Goal: Navigation & Orientation: Find specific page/section

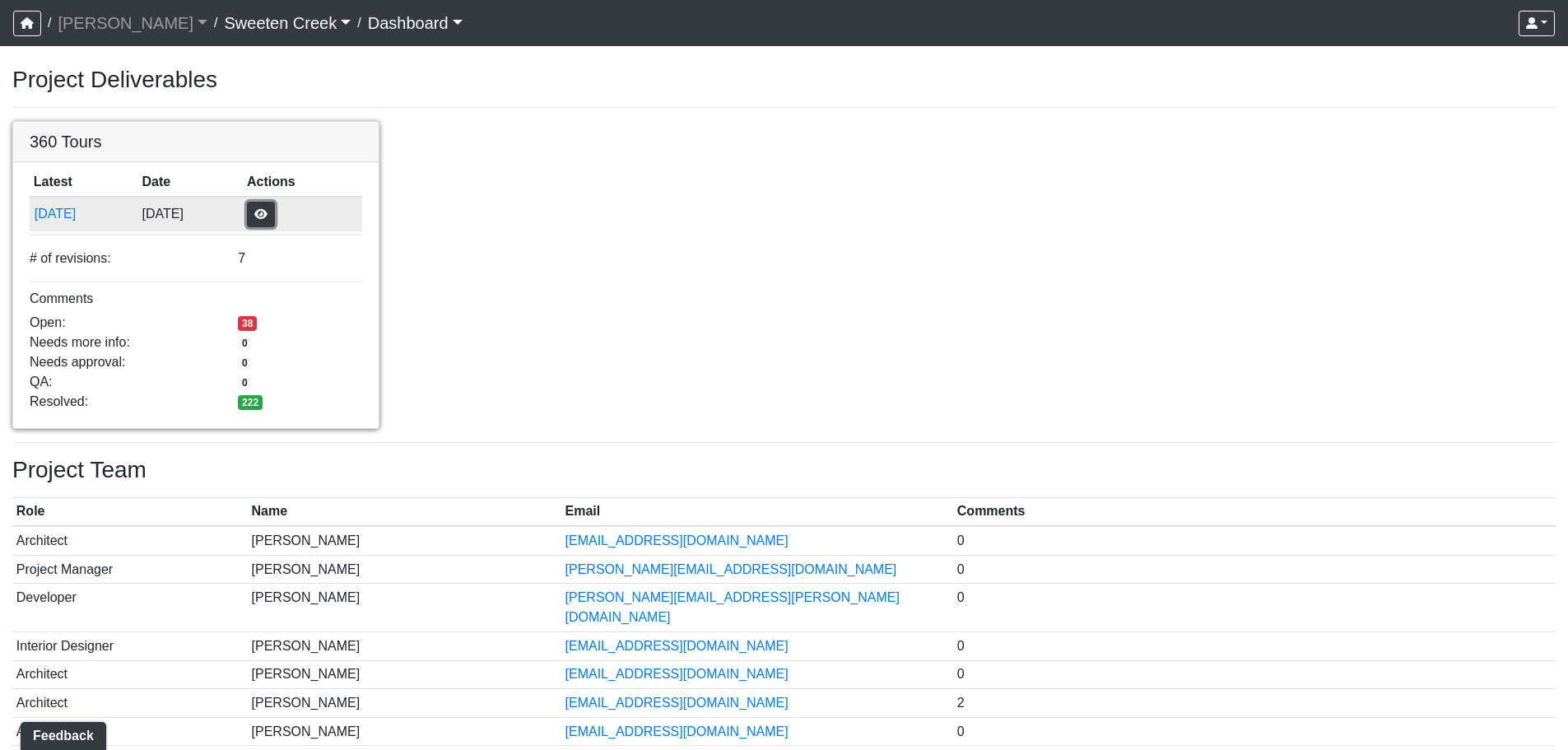
click at [275, 210] on button "button" at bounding box center [261, 214] width 28 height 25
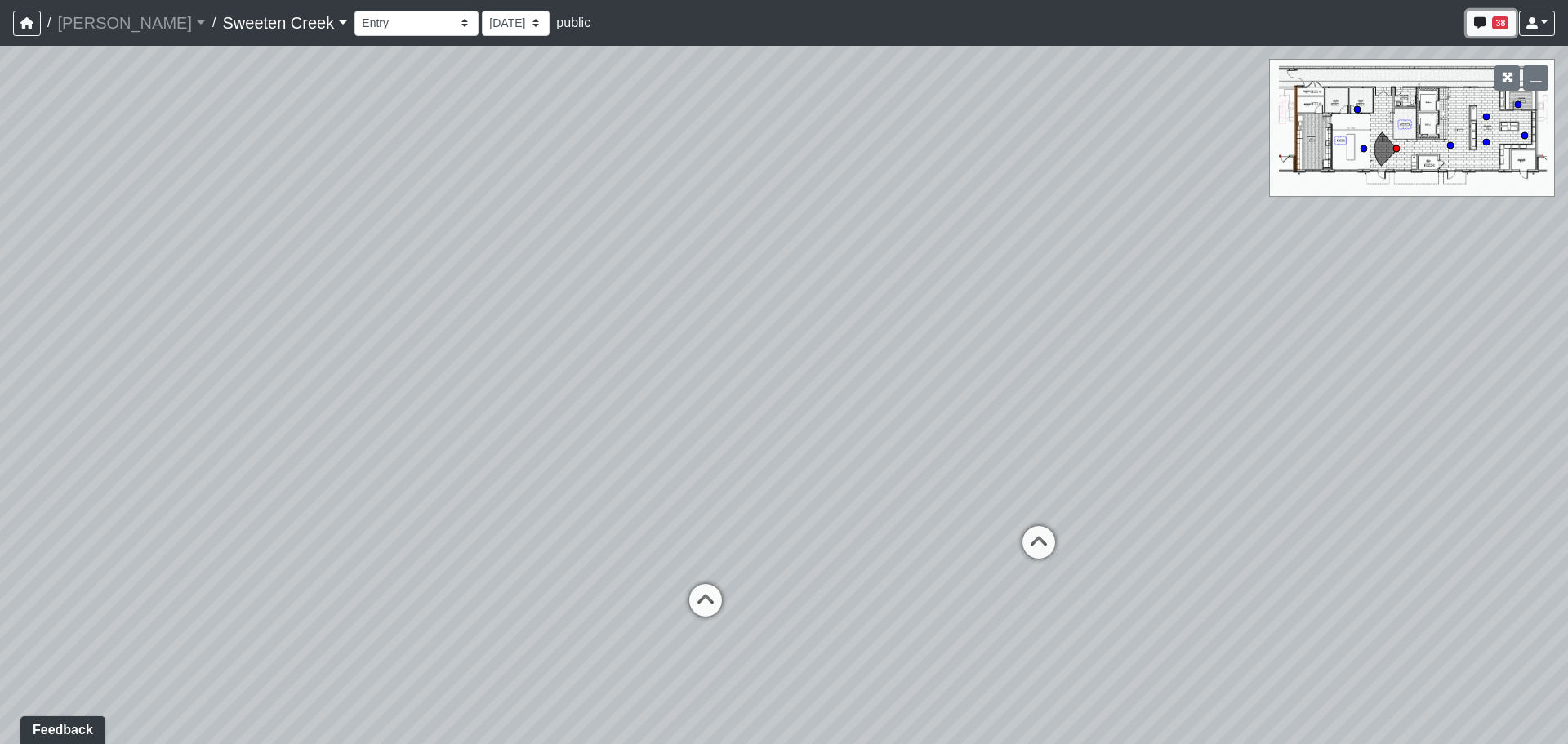
click at [1496, 22] on span "38" at bounding box center [1500, 23] width 16 height 13
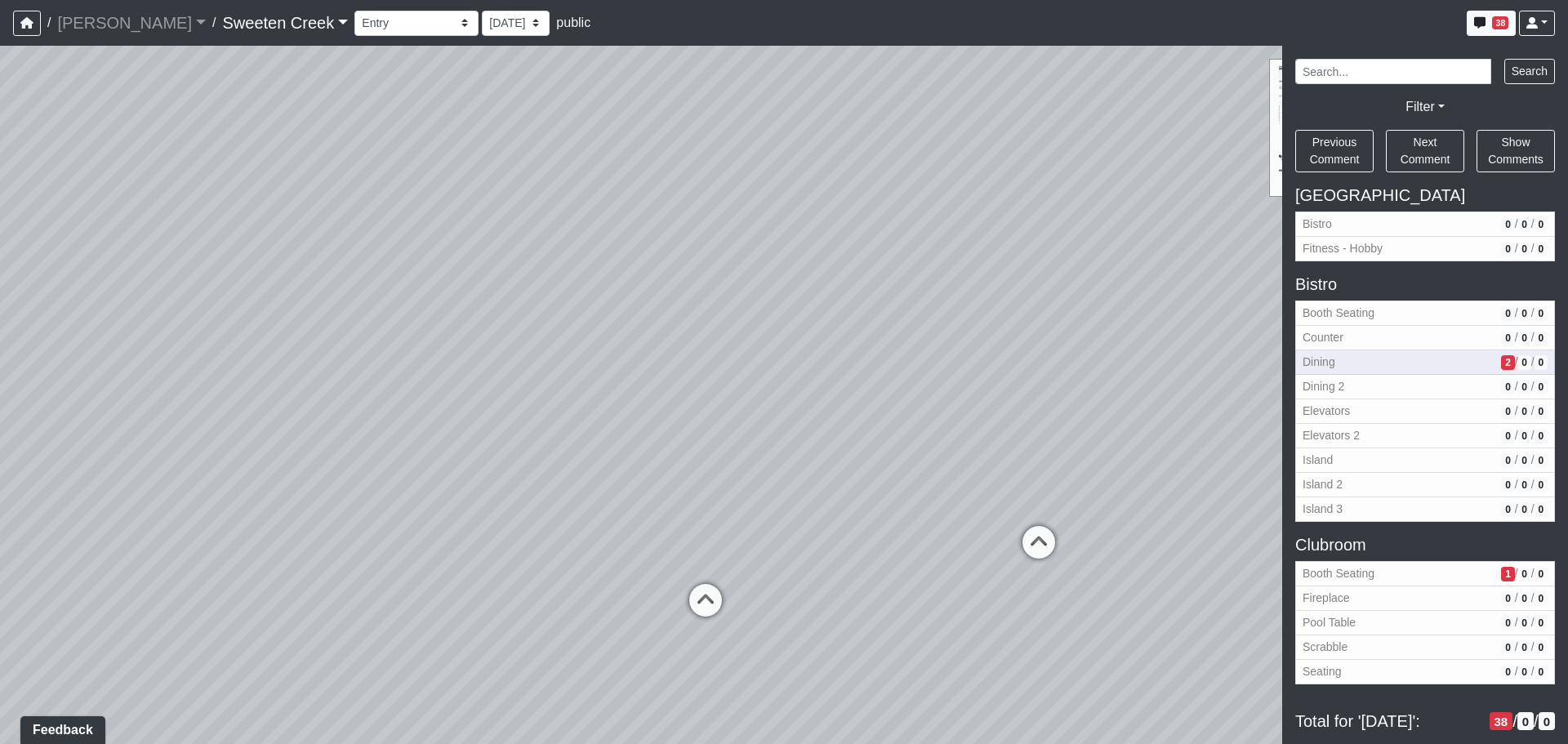
click at [1392, 369] on span "Dining" at bounding box center [1398, 362] width 192 height 17
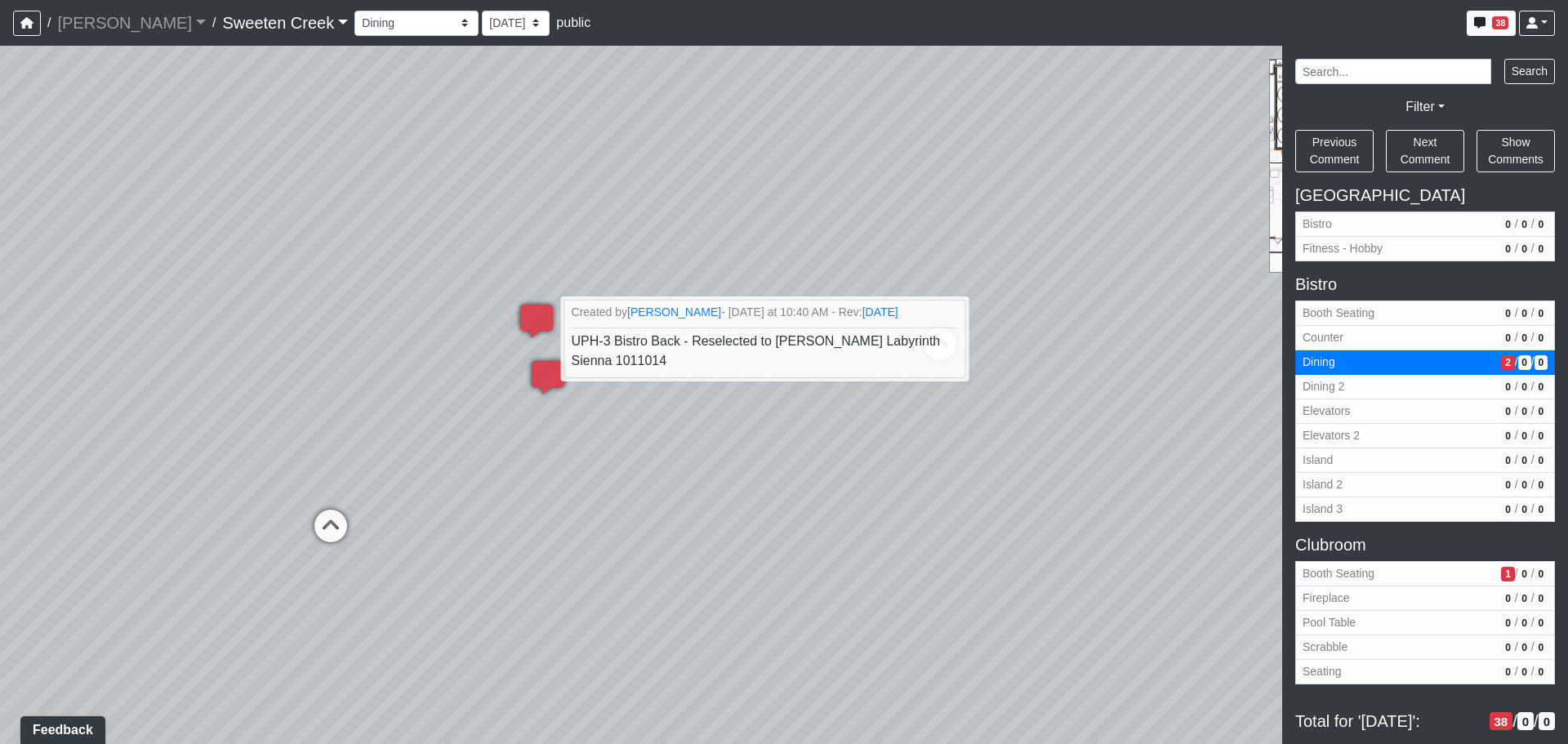
drag, startPoint x: 687, startPoint y: 395, endPoint x: 769, endPoint y: 456, distance: 102.2
click at [769, 456] on div "Loading... Office Loading... Reception Loading... Mailroom - Elevator Lobby Loa…" at bounding box center [784, 395] width 1568 height 698
click at [729, 464] on div "Loading... Office Loading... Reception Loading... Mailroom - Elevator Lobby Loa…" at bounding box center [784, 395] width 1568 height 698
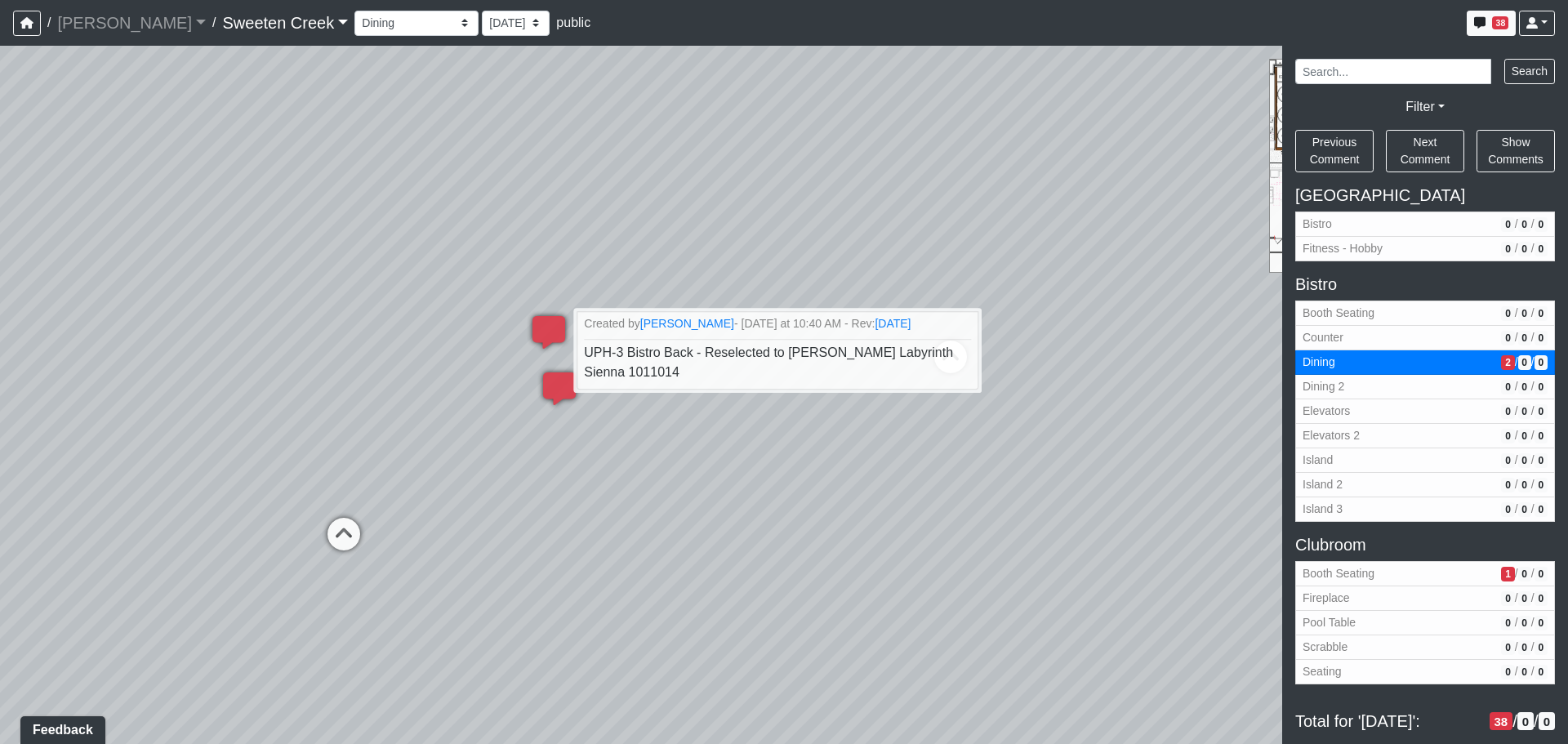
drag, startPoint x: 673, startPoint y: 417, endPoint x: 705, endPoint y: 429, distance: 34.2
click at [705, 429] on div "Loading... Office Loading... Reception Loading... Mailroom - Elevator Lobby Loa…" at bounding box center [784, 395] width 1568 height 698
click at [1102, 286] on div "Loading... Office Loading... Reception Loading... Mailroom - Elevator Lobby Loa…" at bounding box center [784, 395] width 1568 height 698
drag, startPoint x: 510, startPoint y: 186, endPoint x: 500, endPoint y: 193, distance: 12.2
click at [503, 189] on div "Loading... Office Loading... Reception Loading... Mailroom - Elevator Lobby Loa…" at bounding box center [784, 395] width 1568 height 698
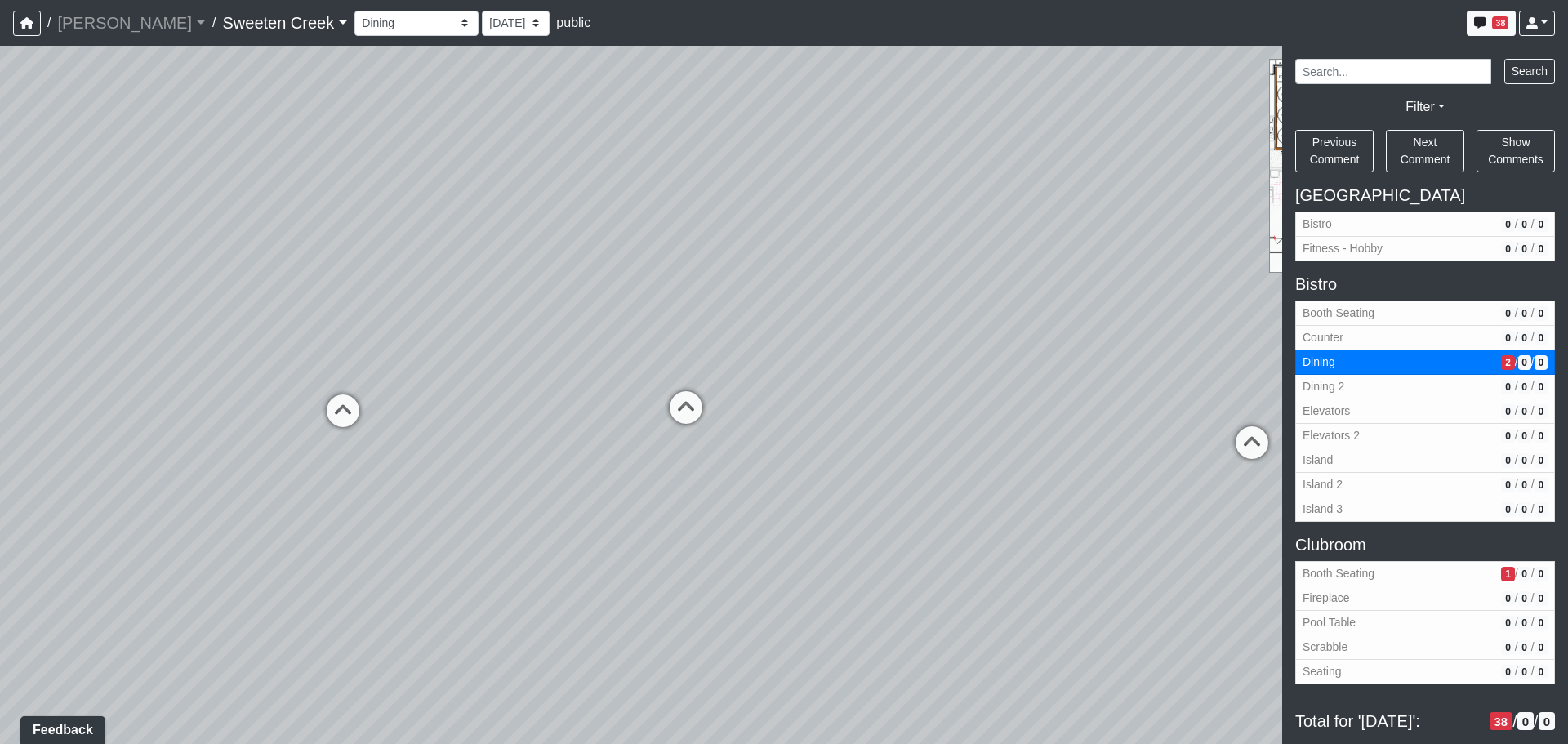
drag, startPoint x: 919, startPoint y: 225, endPoint x: 292, endPoint y: 295, distance: 630.9
click at [296, 291] on div "Loading... Office Loading... Reception Loading... Mailroom - Elevator Lobby Loa…" at bounding box center [784, 395] width 1568 height 698
drag, startPoint x: 809, startPoint y: 246, endPoint x: 206, endPoint y: 285, distance: 604.3
click at [205, 288] on div "Loading... Office Loading... Reception Loading... Mailroom - Elevator Lobby Loa…" at bounding box center [784, 395] width 1568 height 698
drag, startPoint x: 664, startPoint y: 266, endPoint x: 338, endPoint y: 260, distance: 326.1
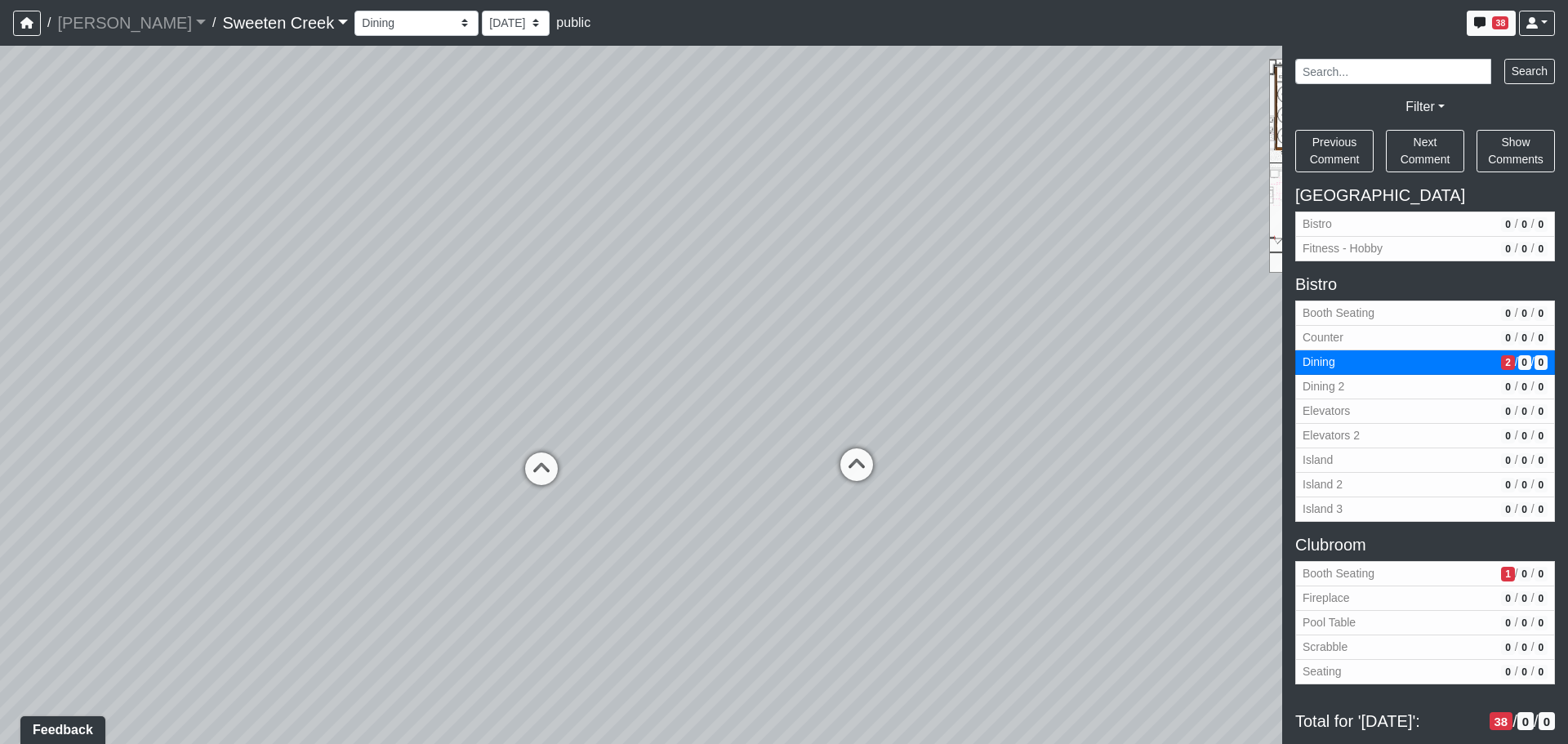
click at [339, 259] on div "Loading... Office Loading... Reception Loading... Mailroom - Elevator Lobby Loa…" at bounding box center [784, 395] width 1568 height 698
click at [319, 384] on div "Loading... Office Loading... Reception Loading... Mailroom - Elevator Lobby Loa…" at bounding box center [784, 395] width 1568 height 698
click at [562, 478] on icon at bounding box center [553, 498] width 49 height 49
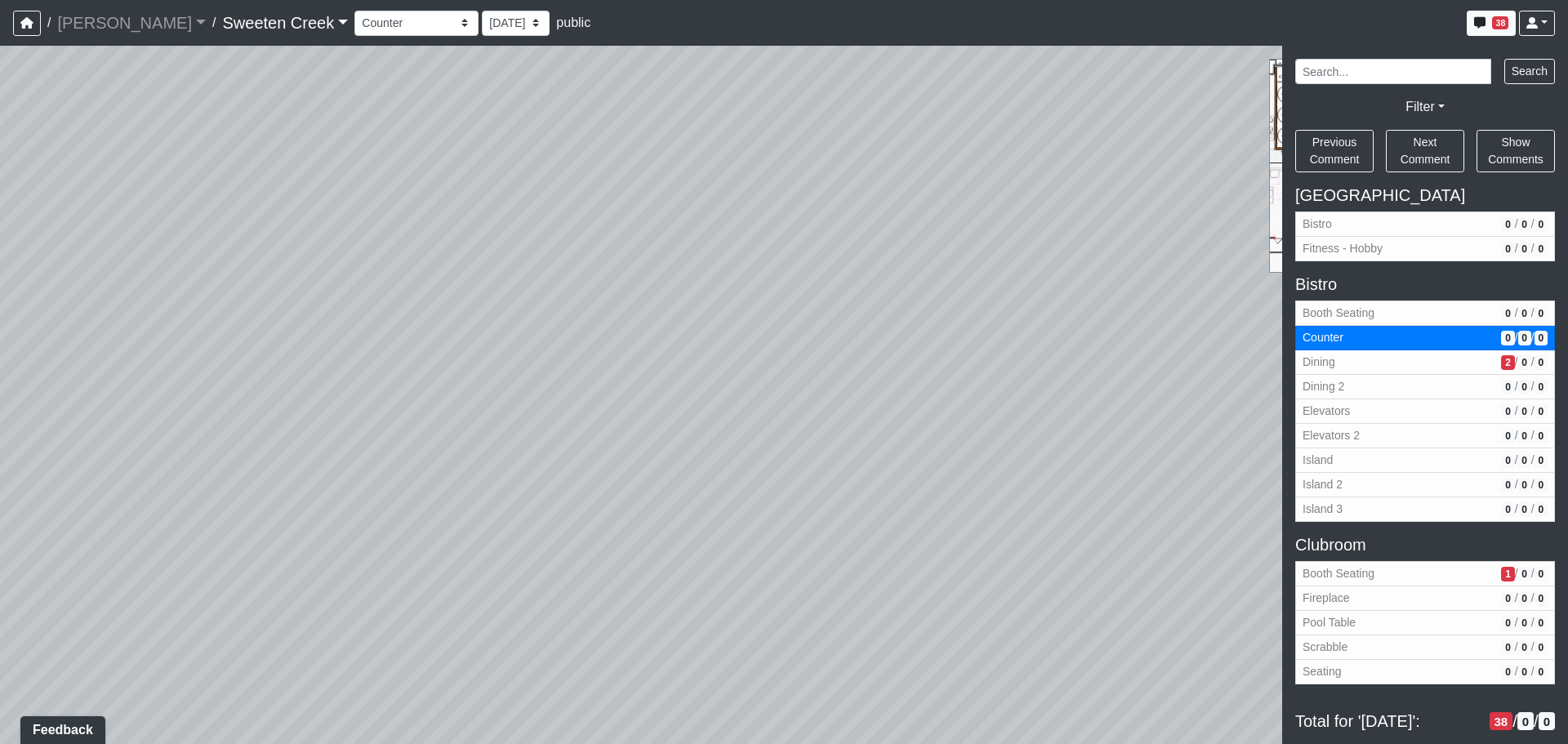
drag, startPoint x: 820, startPoint y: 429, endPoint x: -88, endPoint y: 354, distance: 911.1
click at [0, 354] on html "/ Flournoy Flournoy Loading... / Sweeten Creek Sweeten Creek Loading... Sweeten…" at bounding box center [784, 372] width 1568 height 744
drag, startPoint x: 777, startPoint y: 308, endPoint x: 45, endPoint y: 304, distance: 732.0
click at [31, 303] on div "Loading... Office Loading... Reception Loading... Mailroom - Elevator Lobby Loa…" at bounding box center [784, 395] width 1568 height 698
drag, startPoint x: 317, startPoint y: 441, endPoint x: 97, endPoint y: 231, distance: 304.1
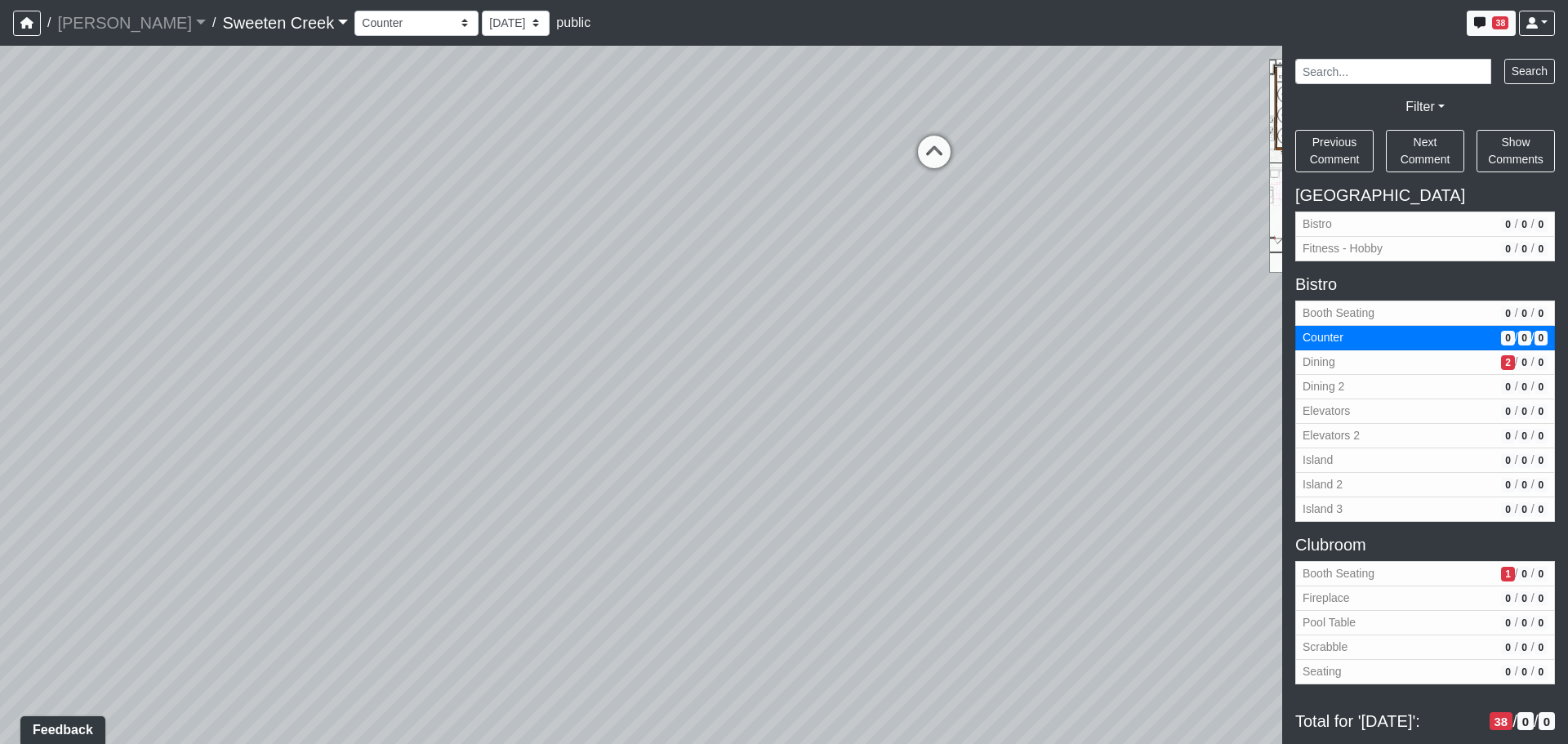
click at [97, 231] on div "Loading... Office Loading... Reception Loading... Mailroom - Elevator Lobby Loa…" at bounding box center [784, 395] width 1568 height 698
drag, startPoint x: 887, startPoint y: 361, endPoint x: 389, endPoint y: 408, distance: 500.2
click at [302, 482] on div "Loading... Office Loading... Reception Loading... Mailroom - Elevator Lobby Loa…" at bounding box center [784, 395] width 1568 height 698
drag, startPoint x: 599, startPoint y: 411, endPoint x: 427, endPoint y: 491, distance: 189.7
click at [429, 496] on div "Loading... Office Loading... Reception Loading... Mailroom - Elevator Lobby Loa…" at bounding box center [784, 395] width 1568 height 698
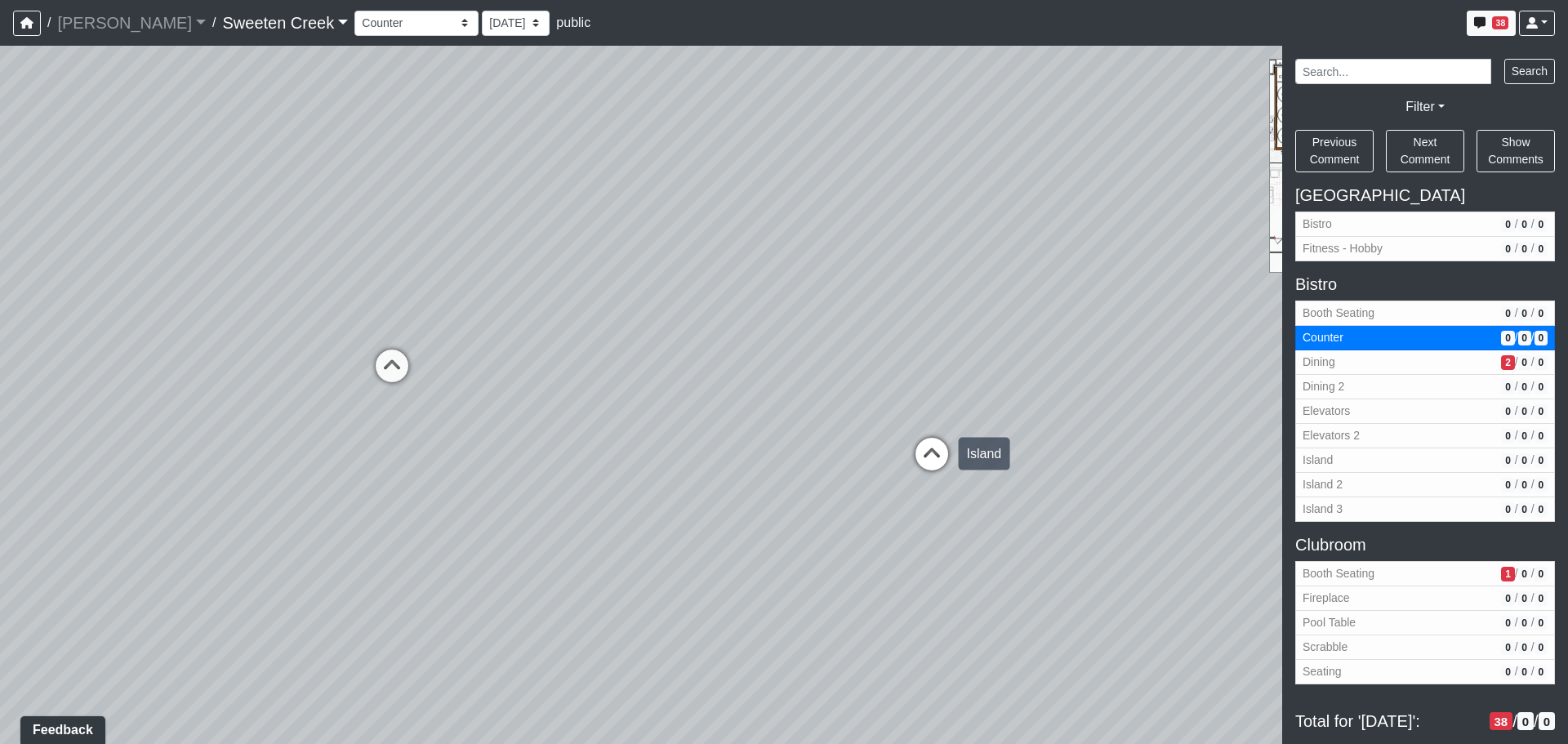
click at [948, 456] on icon at bounding box center [931, 462] width 49 height 49
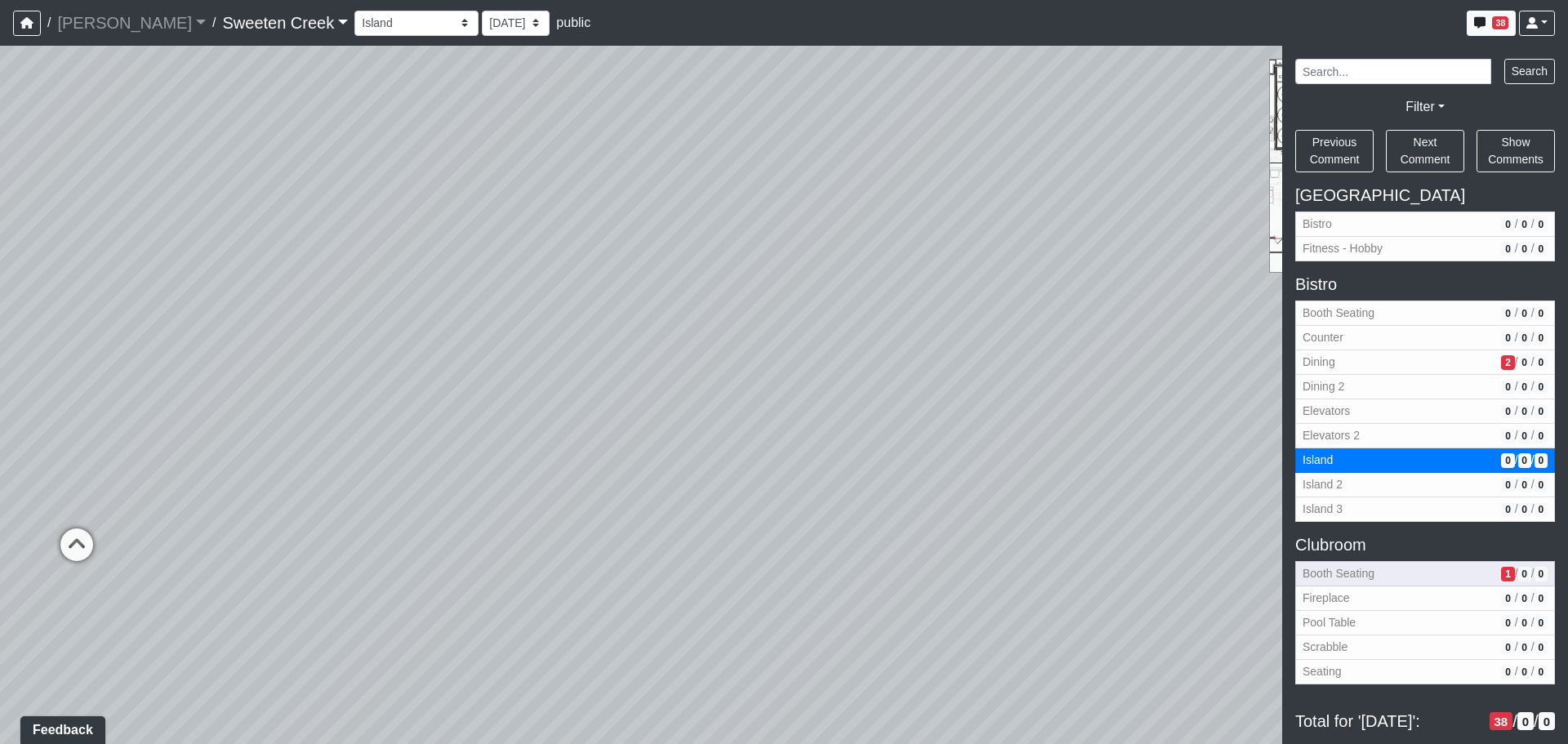
click at [1382, 570] on span "Booth Seating" at bounding box center [1398, 574] width 192 height 17
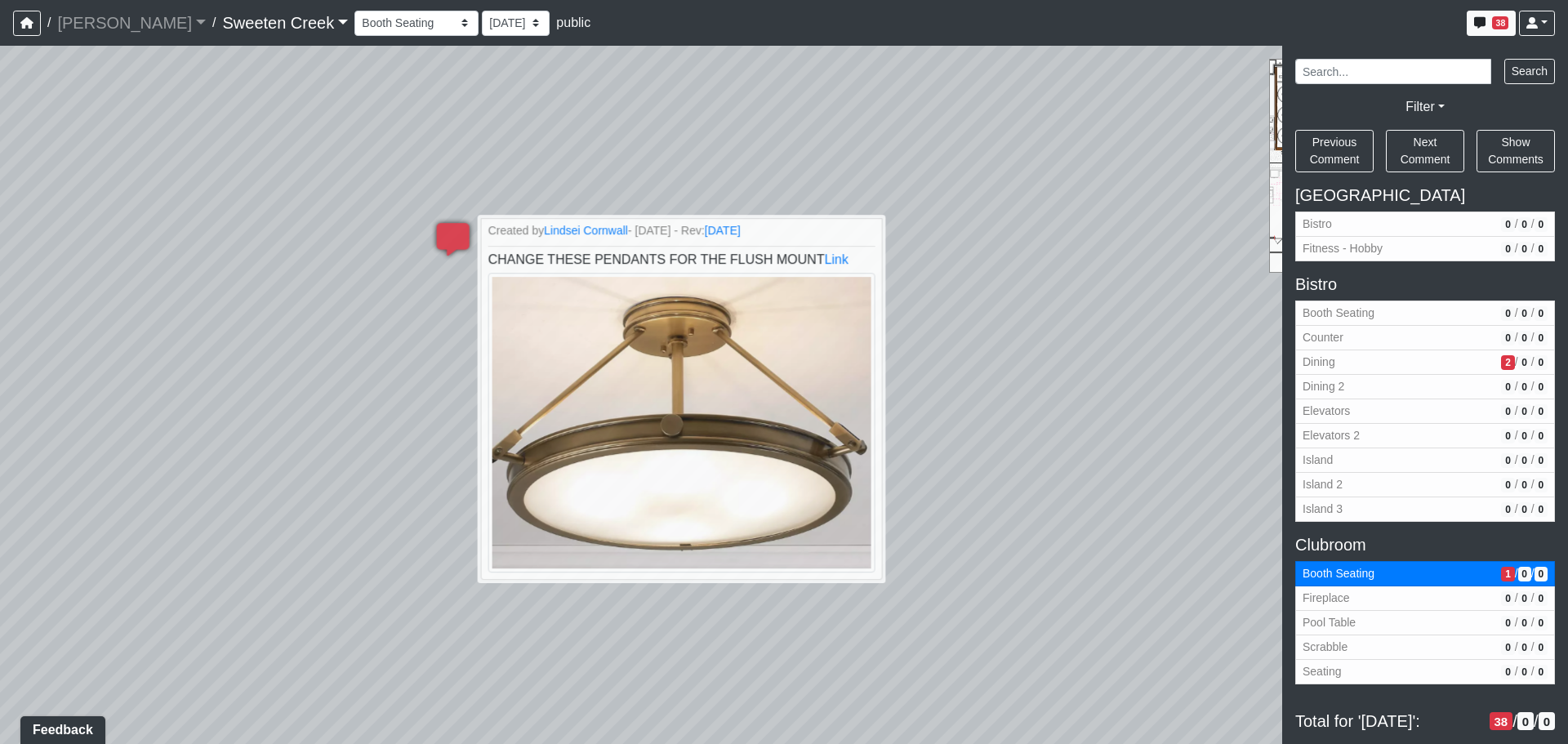
click at [355, 462] on div "Loading... Office Loading... Reception Loading... Mailroom - Elevator Lobby Loa…" at bounding box center [784, 395] width 1568 height 698
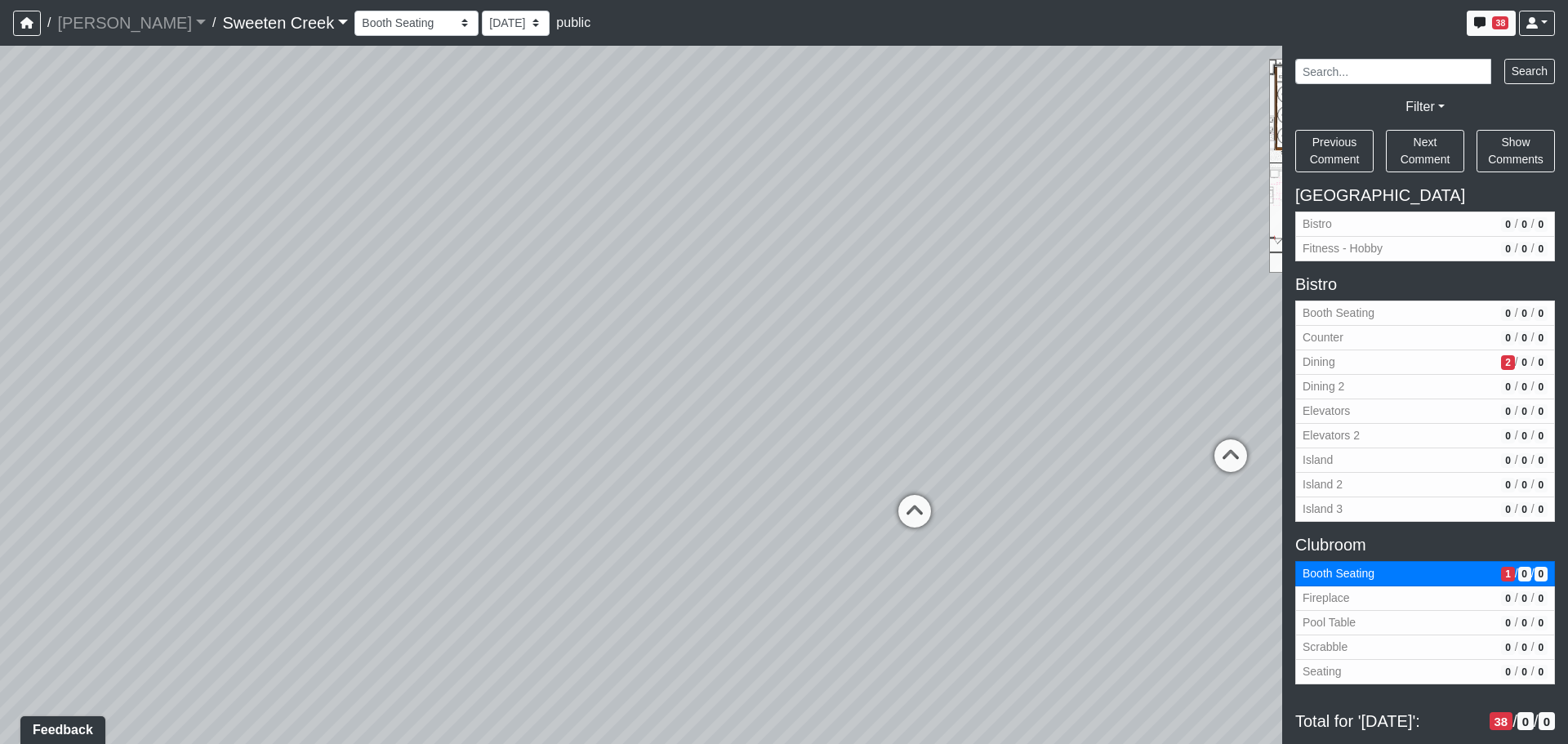
drag, startPoint x: 954, startPoint y: 223, endPoint x: 185, endPoint y: 228, distance: 769.0
click at [192, 218] on div "Loading... Office Loading... Reception Loading... Mailroom - Elevator Lobby Loa…" at bounding box center [784, 395] width 1568 height 698
drag, startPoint x: 785, startPoint y: 223, endPoint x: 196, endPoint y: 295, distance: 593.4
click at [196, 286] on div "Loading... Office Loading... Reception Loading... Mailroom - Elevator Lobby Loa…" at bounding box center [784, 395] width 1568 height 698
click at [653, 513] on icon at bounding box center [677, 522] width 49 height 49
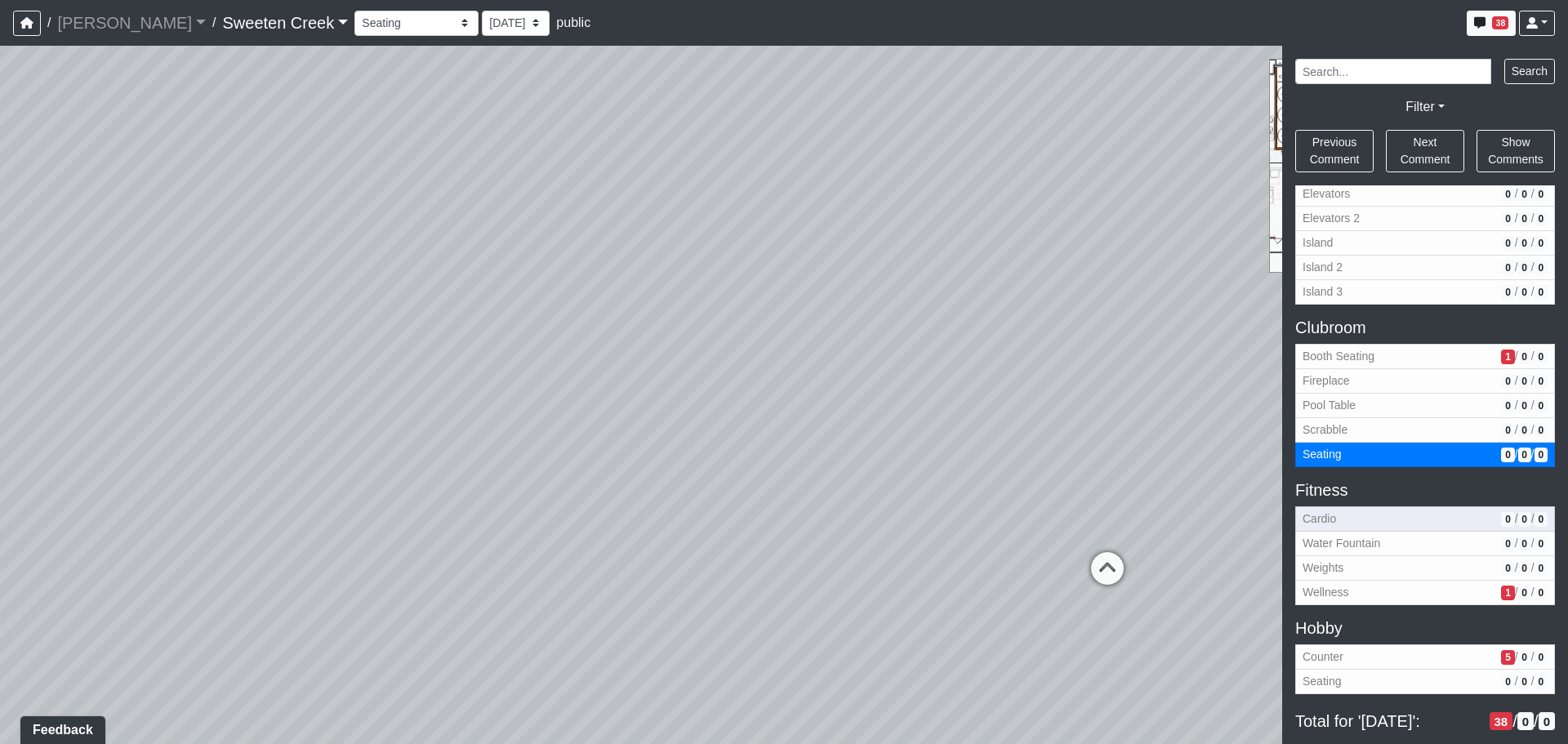
click at [1339, 529] on div "Fitness Cardio 0 / 0 / 0 Water Fountain 0 / 0 / 0 Weights 0 / 0 / 0 Wellness 1 …" at bounding box center [1424, 542] width 260 height 124
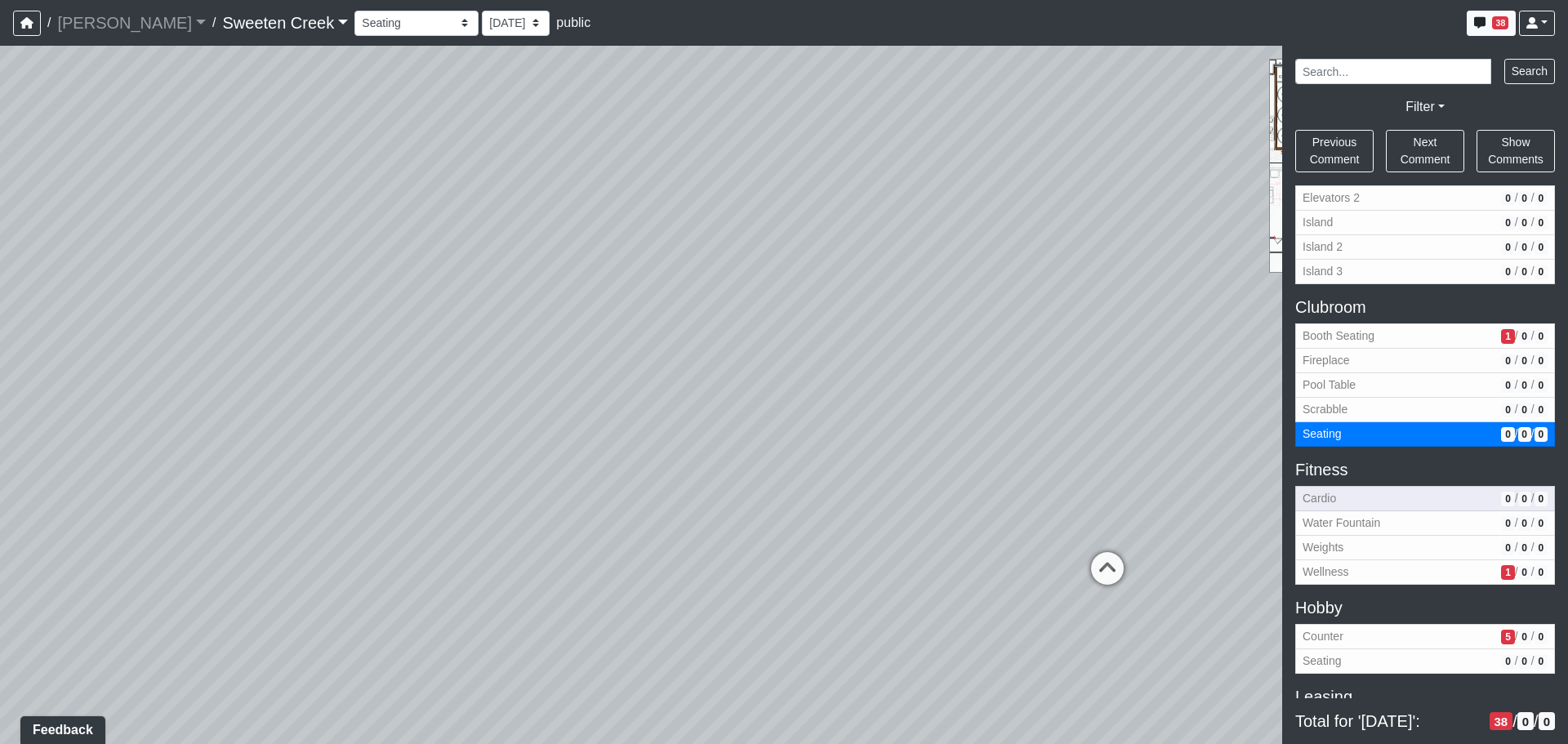
click at [1332, 491] on span "Cardio" at bounding box center [1398, 499] width 192 height 17
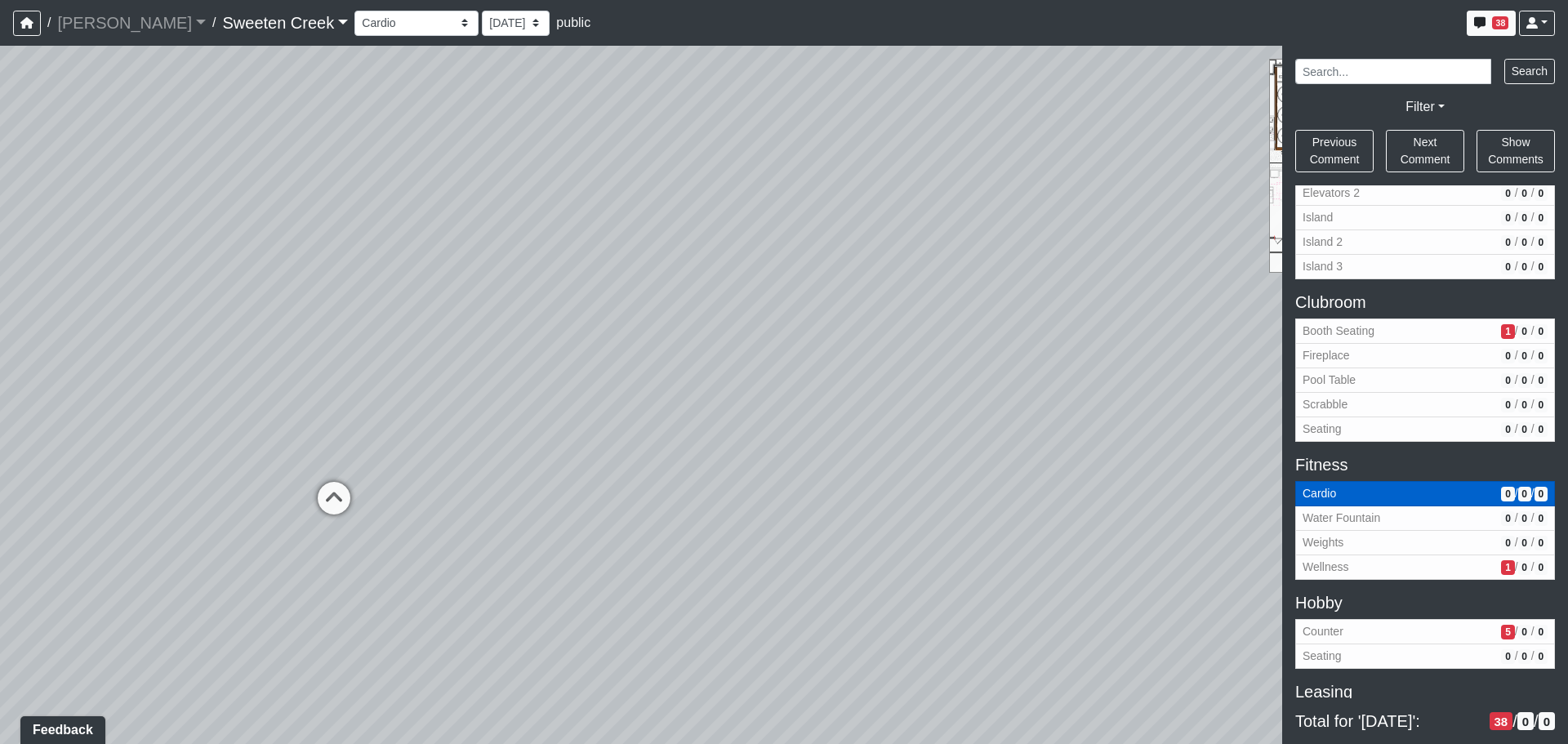
scroll to position [243, 0]
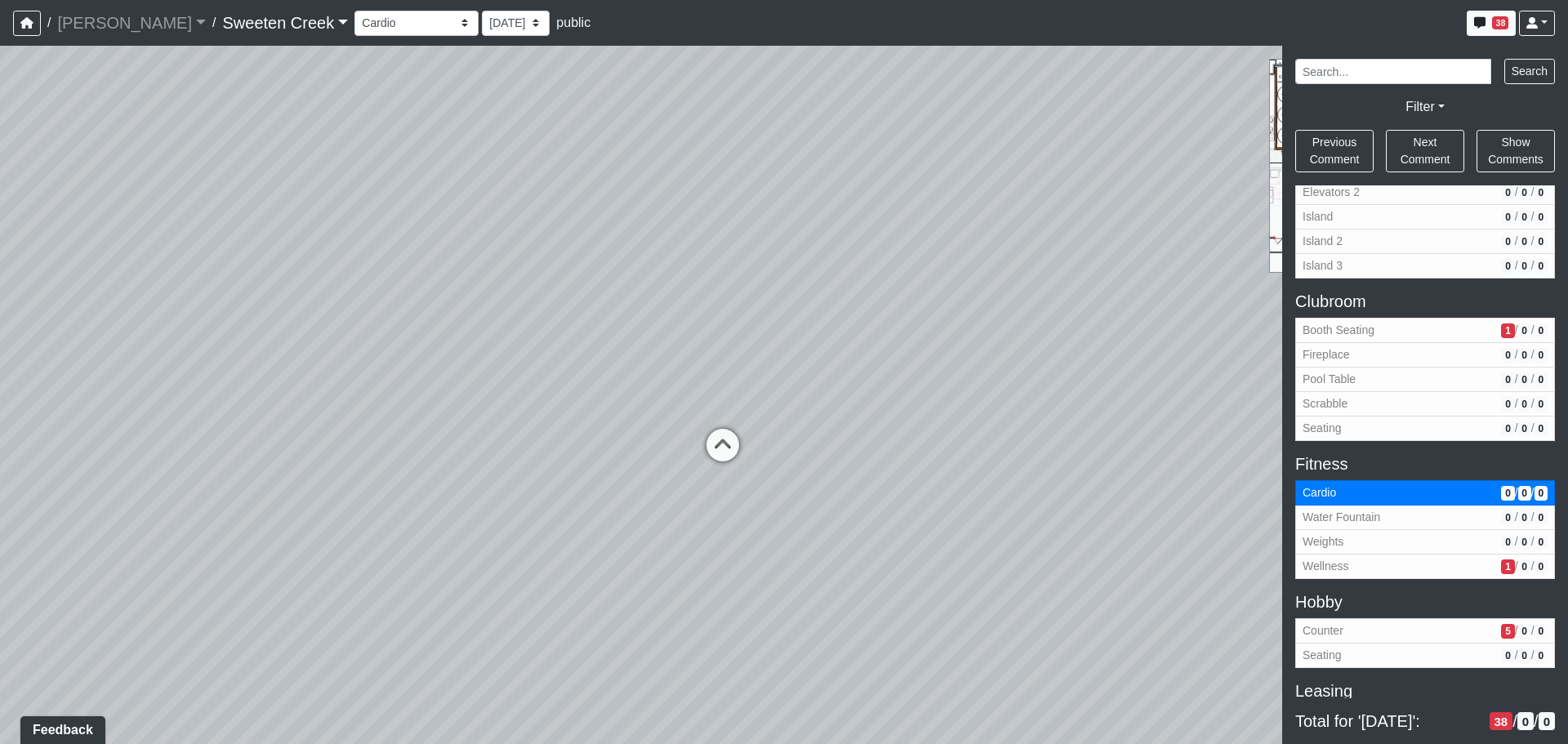
drag, startPoint x: 800, startPoint y: 418, endPoint x: 1285, endPoint y: 408, distance: 485.1
click at [1285, 408] on div "NON-CURRENT REVISION Loading... Office Loading... Reception Loading... Mailroom…" at bounding box center [784, 395] width 1568 height 698
drag, startPoint x: 538, startPoint y: 414, endPoint x: 921, endPoint y: 417, distance: 383.0
click at [1147, 369] on div "Loading... Office Loading... Reception Loading... Mailroom - Elevator Lobby Loa…" at bounding box center [784, 395] width 1568 height 698
drag, startPoint x: 663, startPoint y: 446, endPoint x: 1103, endPoint y: 417, distance: 441.0
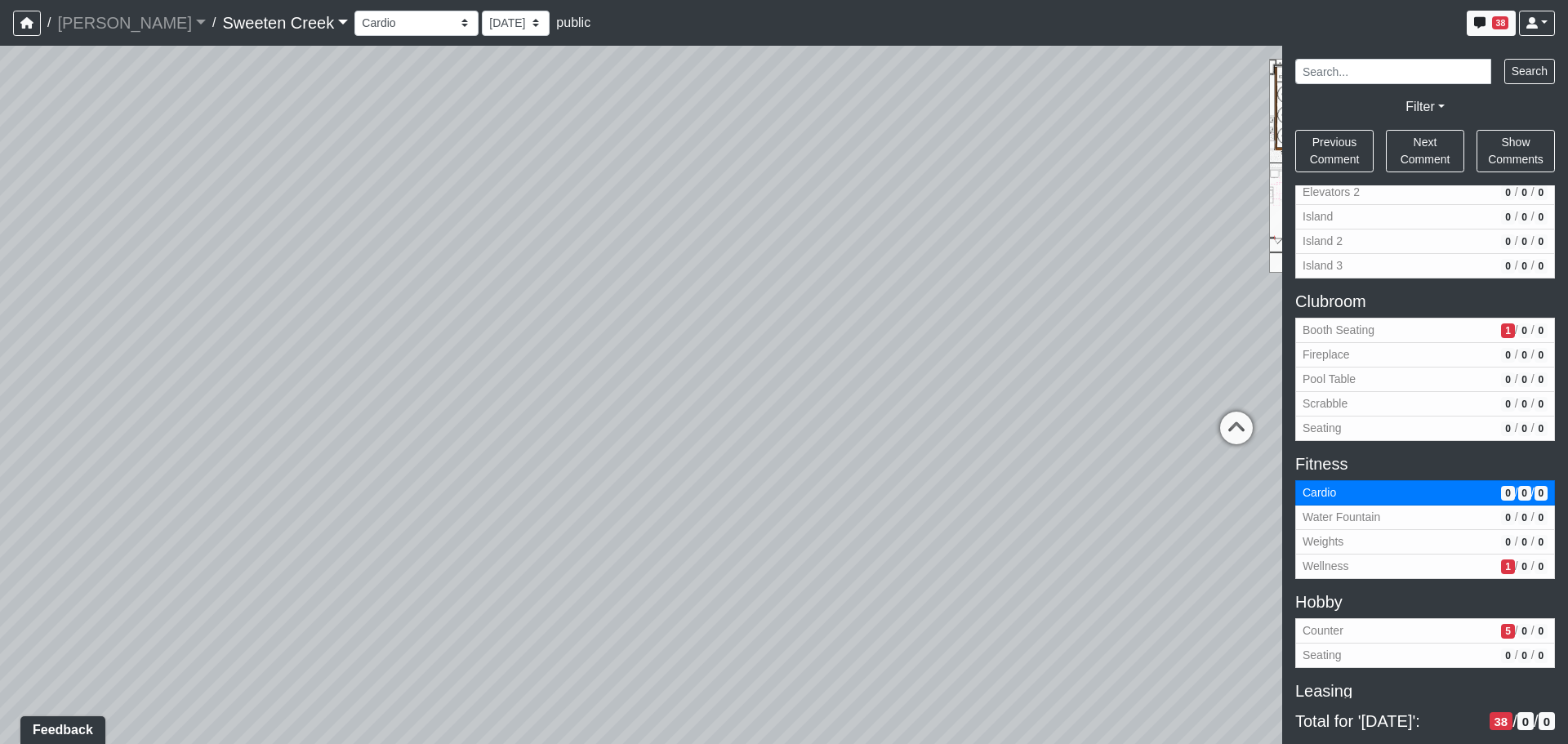
click at [1149, 410] on div "Loading... Office Loading... Reception Loading... Mailroom - Elevator Lobby Loa…" at bounding box center [784, 395] width 1568 height 698
drag, startPoint x: 1106, startPoint y: 438, endPoint x: 1138, endPoint y: 437, distance: 32.0
click at [1138, 437] on div "Loading... Office Loading... Reception Loading... Mailroom - Elevator Lobby Loa…" at bounding box center [784, 395] width 1568 height 698
drag, startPoint x: 689, startPoint y: 476, endPoint x: 927, endPoint y: 461, distance: 238.5
click at [1142, 453] on div "Loading... Office Loading... Reception Loading... Mailroom - Elevator Lobby Loa…" at bounding box center [784, 395] width 1568 height 698
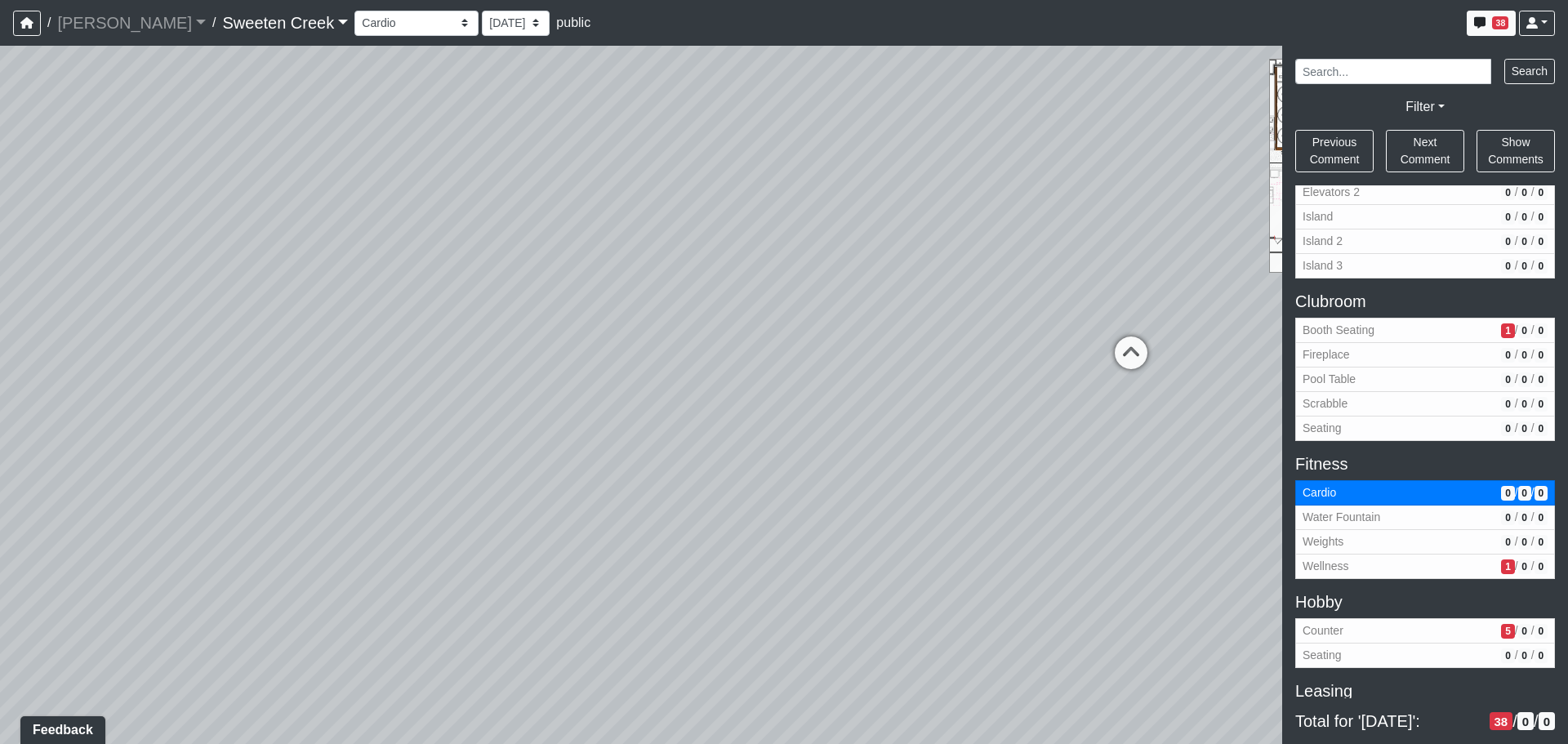
drag, startPoint x: 887, startPoint y: 550, endPoint x: 867, endPoint y: 544, distance: 20.9
click at [882, 555] on div "Loading... Office Loading... Reception Loading... Mailroom - Elevator Lobby Loa…" at bounding box center [784, 395] width 1568 height 698
drag, startPoint x: 687, startPoint y: 501, endPoint x: 439, endPoint y: 596, distance: 265.6
click at [485, 595] on div "Loading... Office Loading... Reception Loading... Mailroom - Elevator Lobby Loa…" at bounding box center [784, 395] width 1568 height 698
drag, startPoint x: 795, startPoint y: 625, endPoint x: 789, endPoint y: 618, distance: 9.2
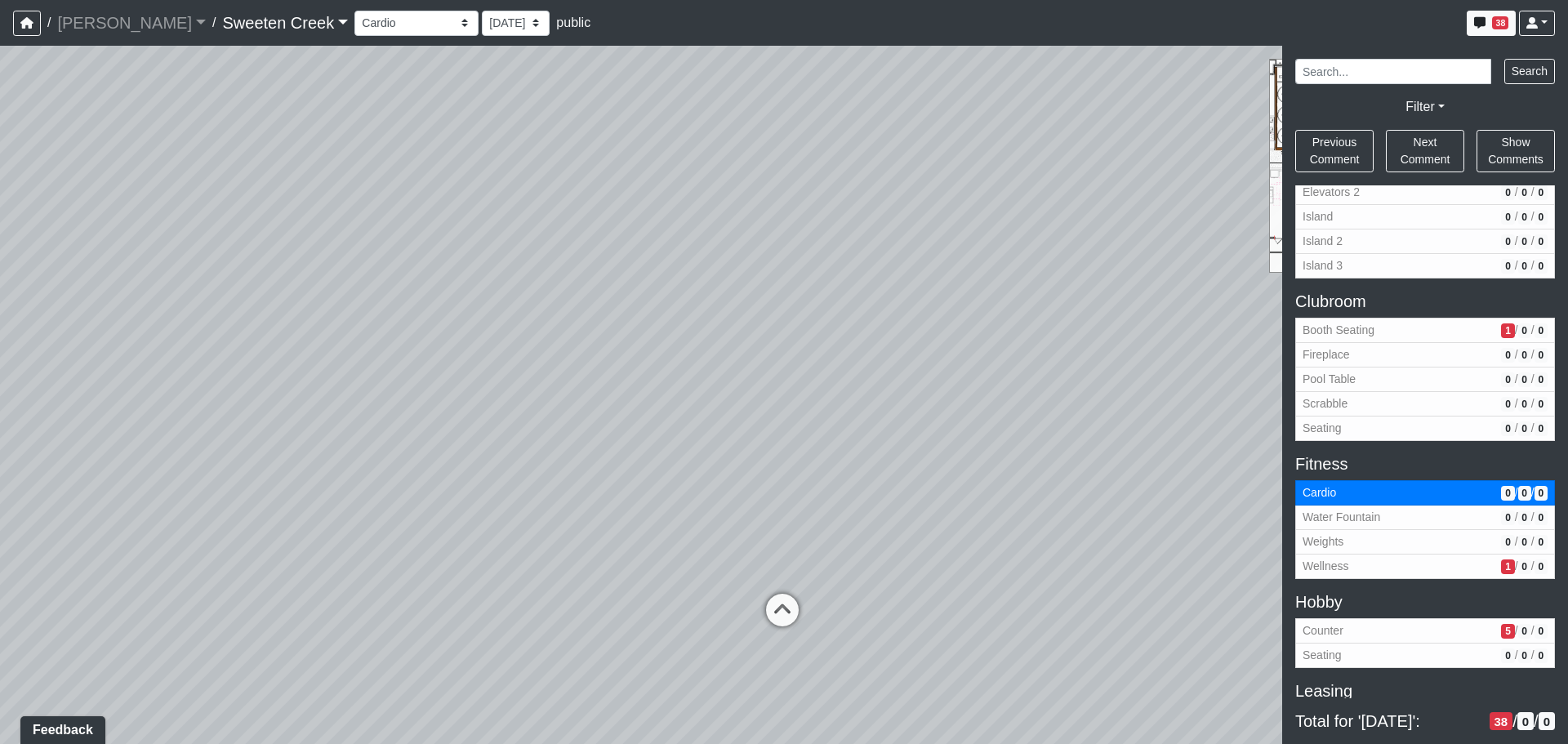
click at [792, 623] on icon at bounding box center [782, 618] width 49 height 49
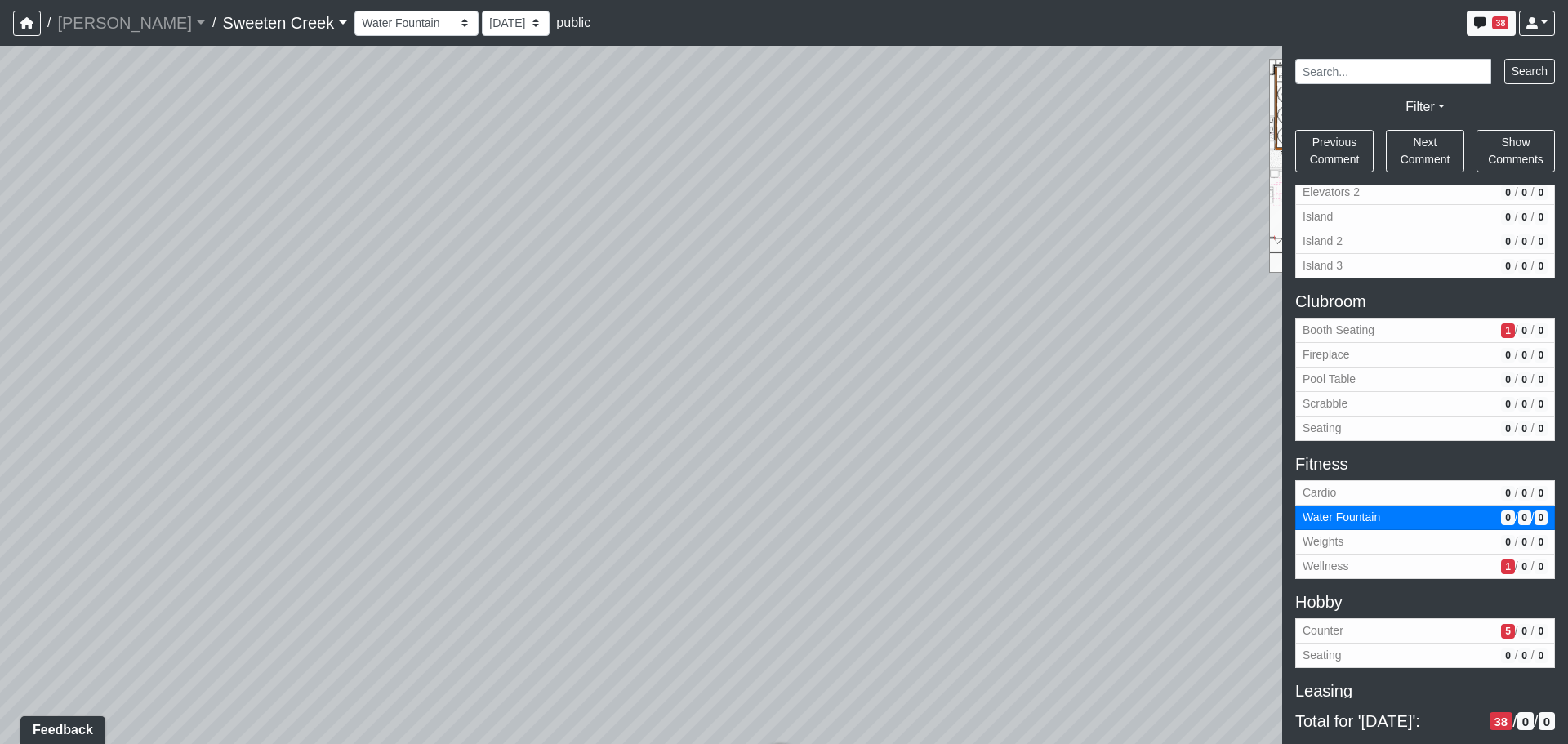
drag, startPoint x: 761, startPoint y: 449, endPoint x: 764, endPoint y: 506, distance: 57.1
click at [761, 459] on div "Loading... Office Loading... Reception Loading... Mailroom - Elevator Lobby Loa…" at bounding box center [784, 395] width 1568 height 698
drag, startPoint x: 671, startPoint y: 590, endPoint x: 149, endPoint y: 512, distance: 527.8
click at [151, 512] on div "Loading... Office Loading... Reception Loading... Mailroom - Elevator Lobby Loa…" at bounding box center [784, 395] width 1568 height 698
drag, startPoint x: 955, startPoint y: 466, endPoint x: 822, endPoint y: 390, distance: 153.2
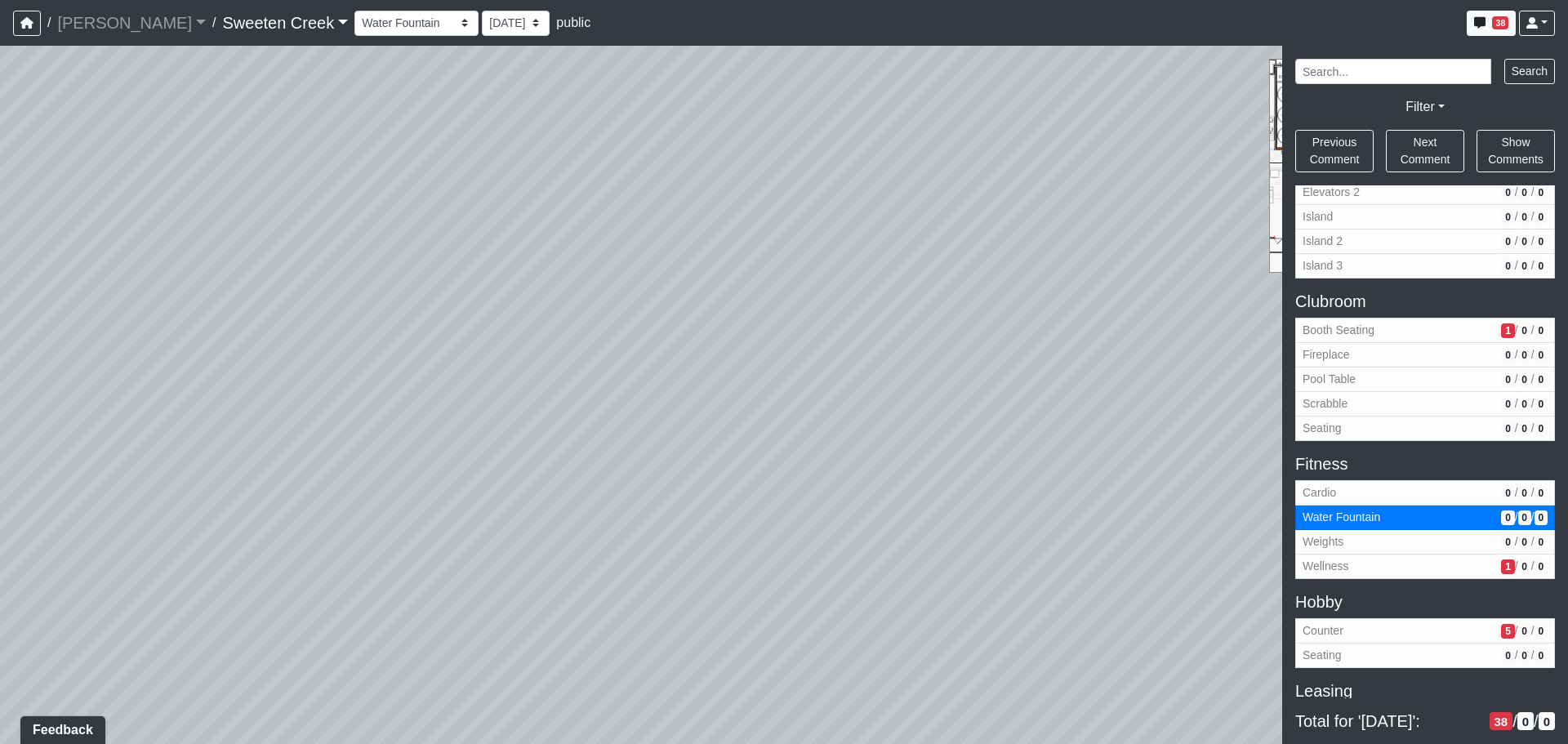
click at [634, 431] on div "Loading... Office Loading... Reception Loading... Mailroom - Elevator Lobby Loa…" at bounding box center [784, 395] width 1568 height 698
drag, startPoint x: 405, startPoint y: 512, endPoint x: 1041, endPoint y: 371, distance: 651.4
click at [1041, 371] on div "Loading... Office Loading... Reception Loading... Mailroom - Elevator Lobby Loa…" at bounding box center [784, 395] width 1568 height 698
click at [1386, 534] on span "Weights" at bounding box center [1398, 542] width 192 height 17
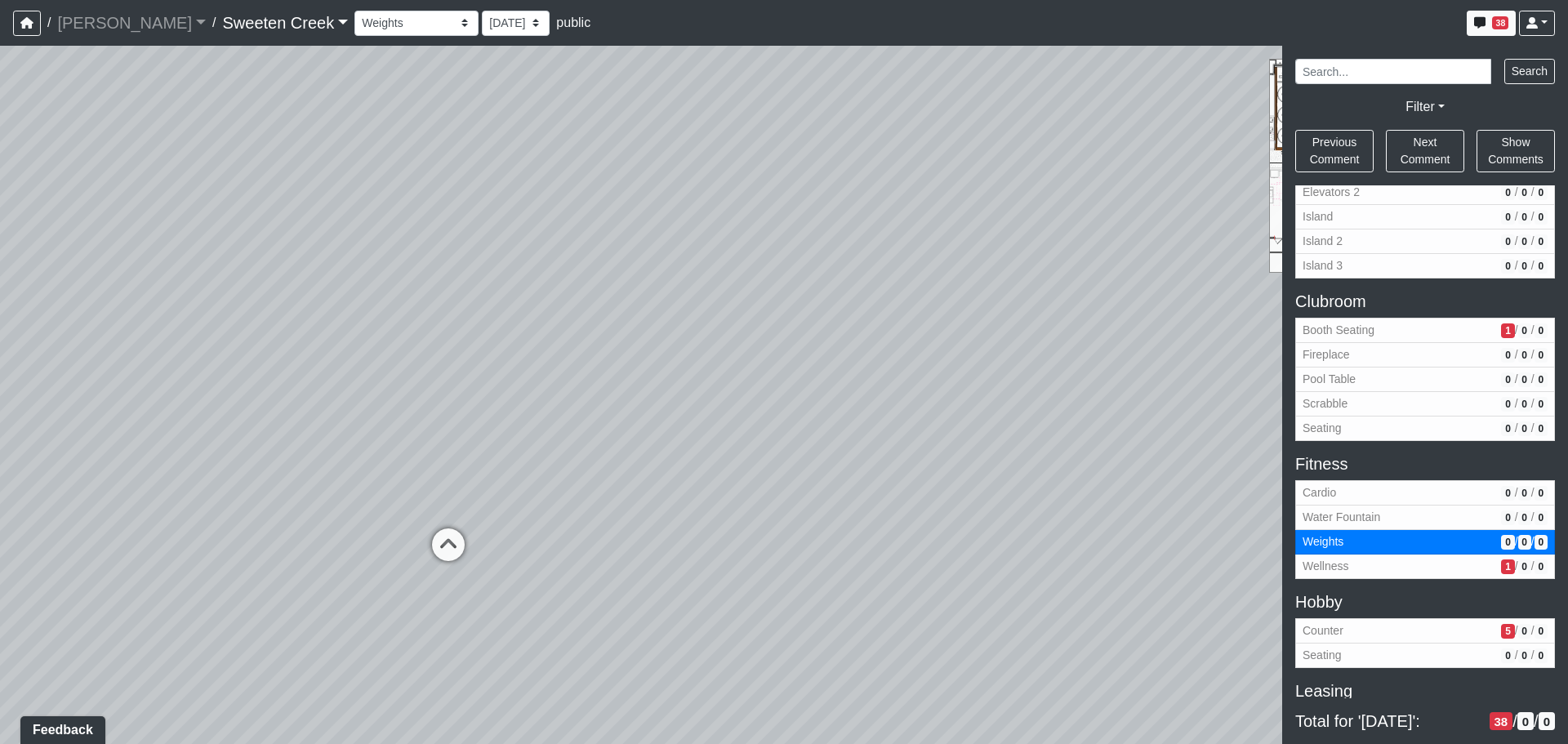
drag, startPoint x: 952, startPoint y: 485, endPoint x: 656, endPoint y: 386, distance: 312.1
click at [656, 386] on div "Loading... Office Loading... Reception Loading... Mailroom - Elevator Lobby Loa…" at bounding box center [784, 395] width 1568 height 698
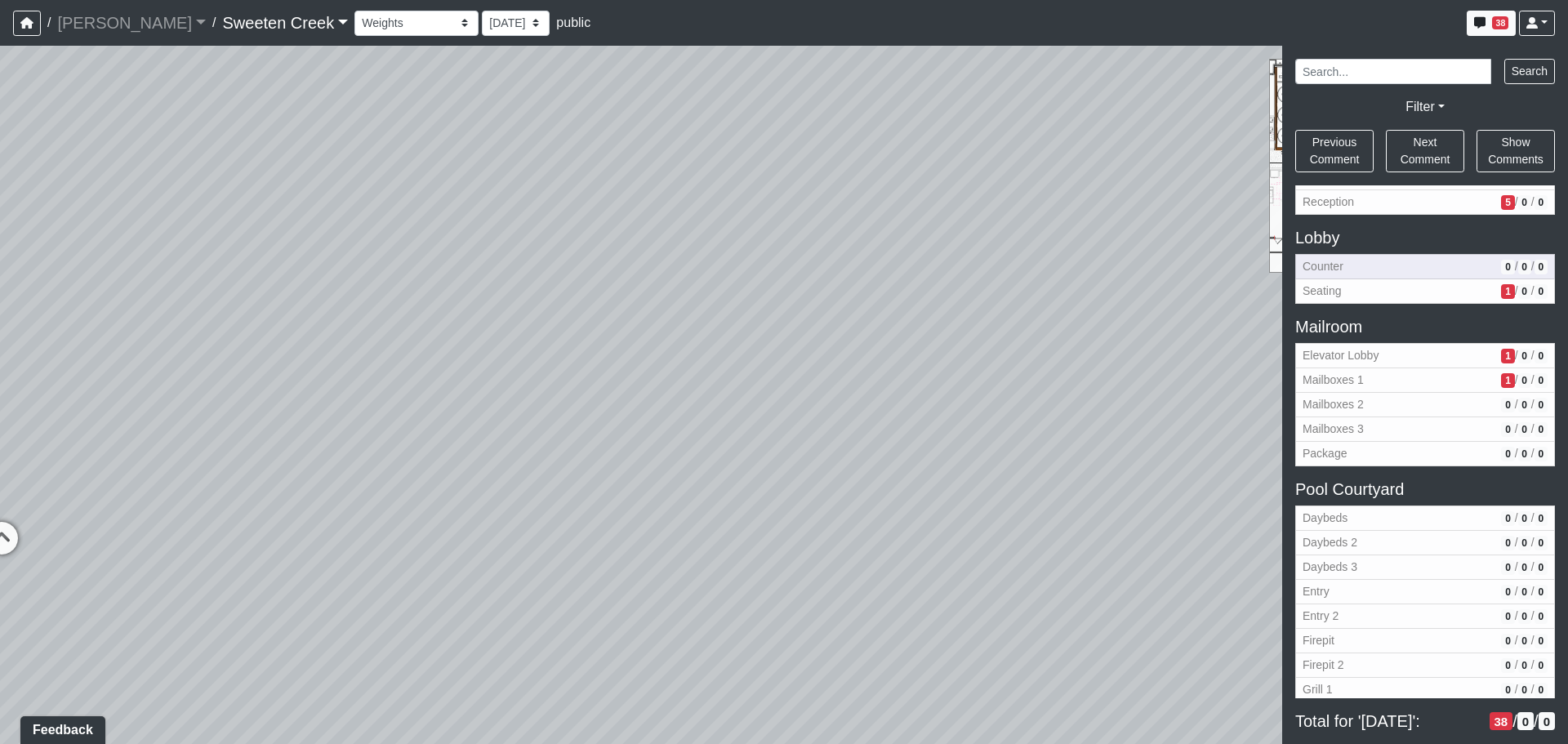
click at [1361, 265] on span "Counter" at bounding box center [1398, 266] width 192 height 17
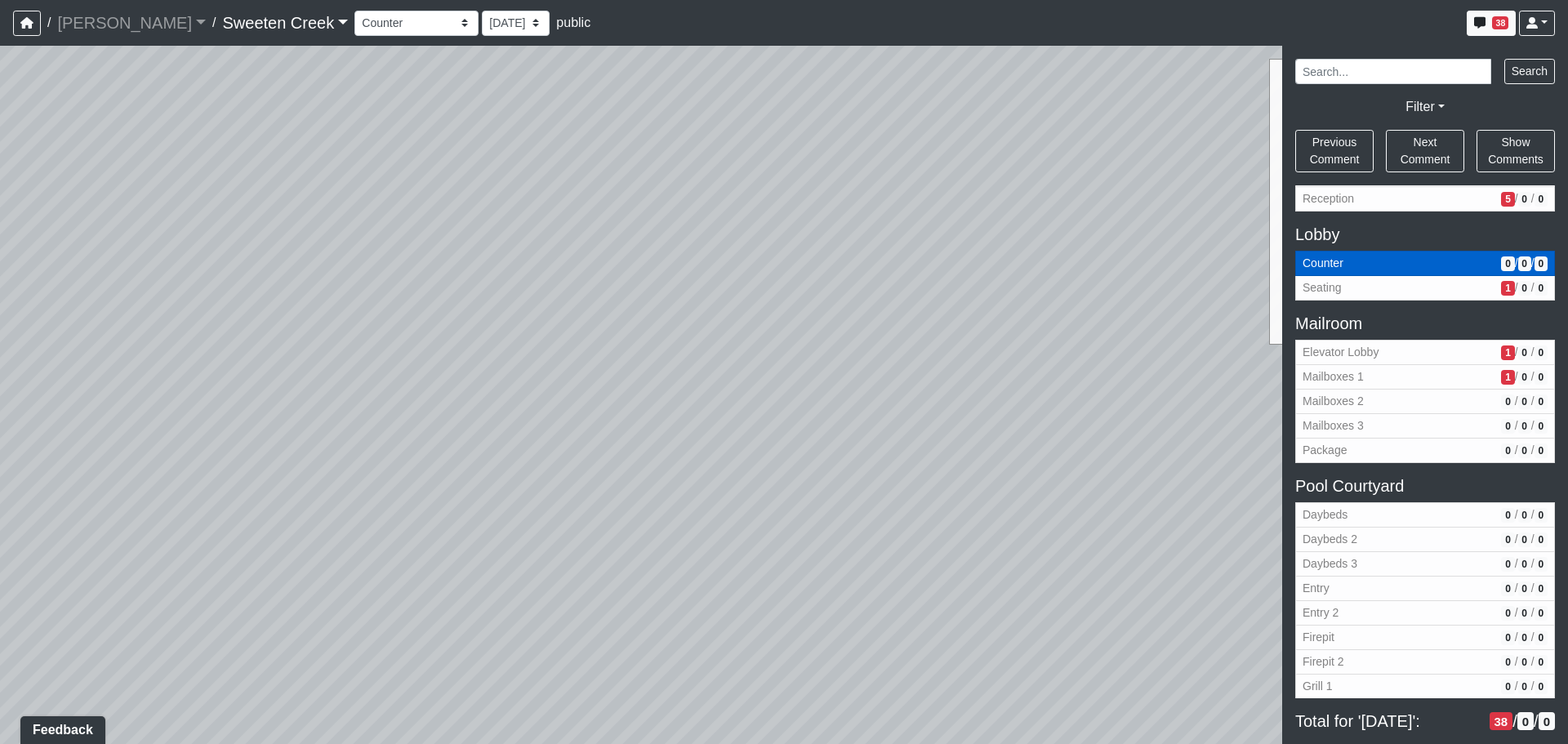
scroll to position [814, 0]
drag, startPoint x: 571, startPoint y: 560, endPoint x: 1067, endPoint y: 313, distance: 554.1
click at [1065, 314] on div "Loading... Office Loading... Reception Loading... Mailroom - Elevator Lobby Loa…" at bounding box center [784, 395] width 1568 height 698
drag, startPoint x: 499, startPoint y: 302, endPoint x: 806, endPoint y: 252, distance: 311.0
click at [806, 252] on div "Loading... Office Loading... Reception Loading... Mailroom - Elevator Lobby Loa…" at bounding box center [784, 395] width 1568 height 698
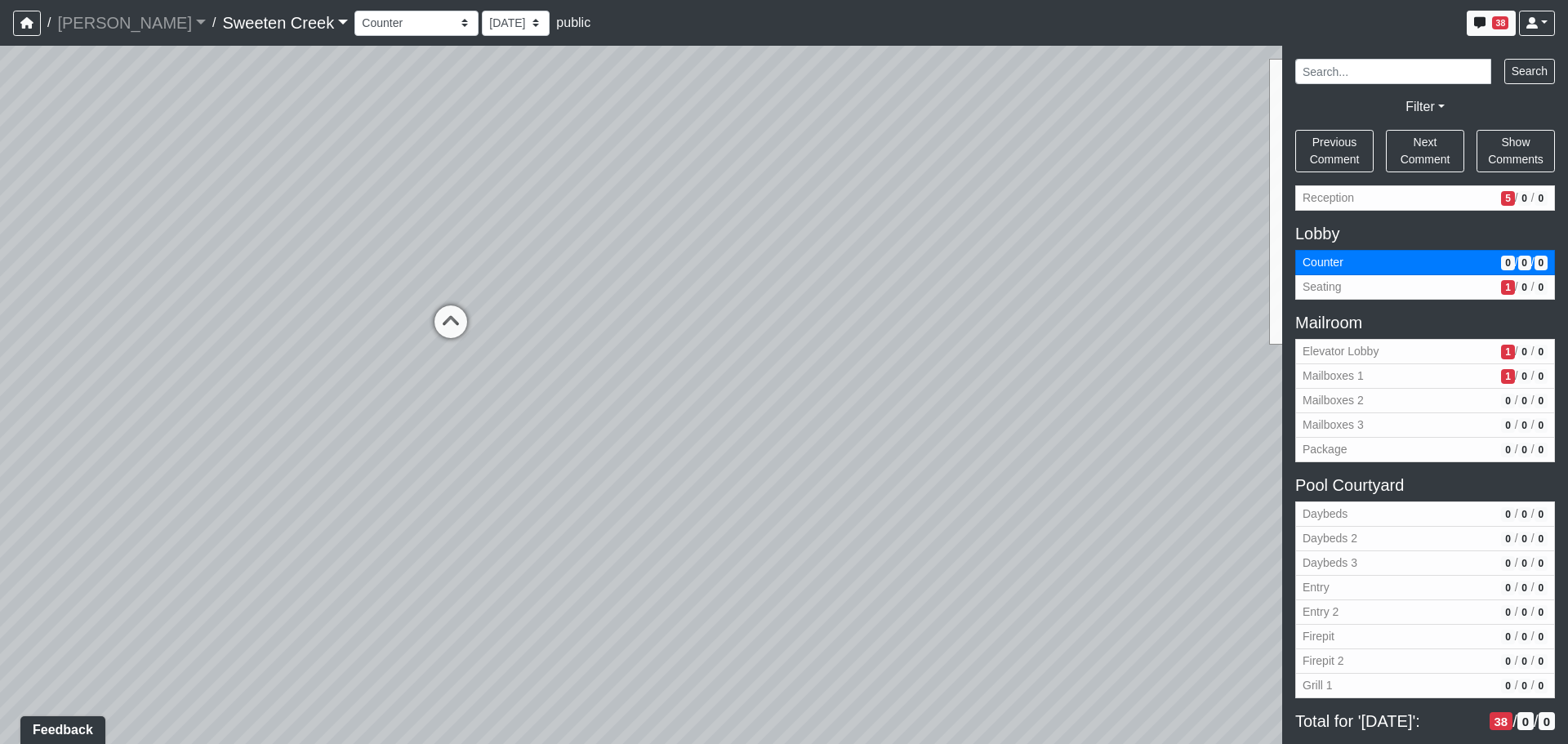
drag, startPoint x: 684, startPoint y: 397, endPoint x: 728, endPoint y: 507, distance: 118.5
click at [804, 524] on div "Loading... Office Loading... Reception Loading... Mailroom - Elevator Lobby Loa…" at bounding box center [784, 395] width 1568 height 698
drag, startPoint x: 696, startPoint y: 533, endPoint x: 875, endPoint y: 545, distance: 179.4
click at [875, 545] on div "Loading... Office Loading... Reception Loading... Mailroom - Elevator Lobby Loa…" at bounding box center [784, 395] width 1568 height 698
click at [723, 408] on icon at bounding box center [731, 428] width 49 height 49
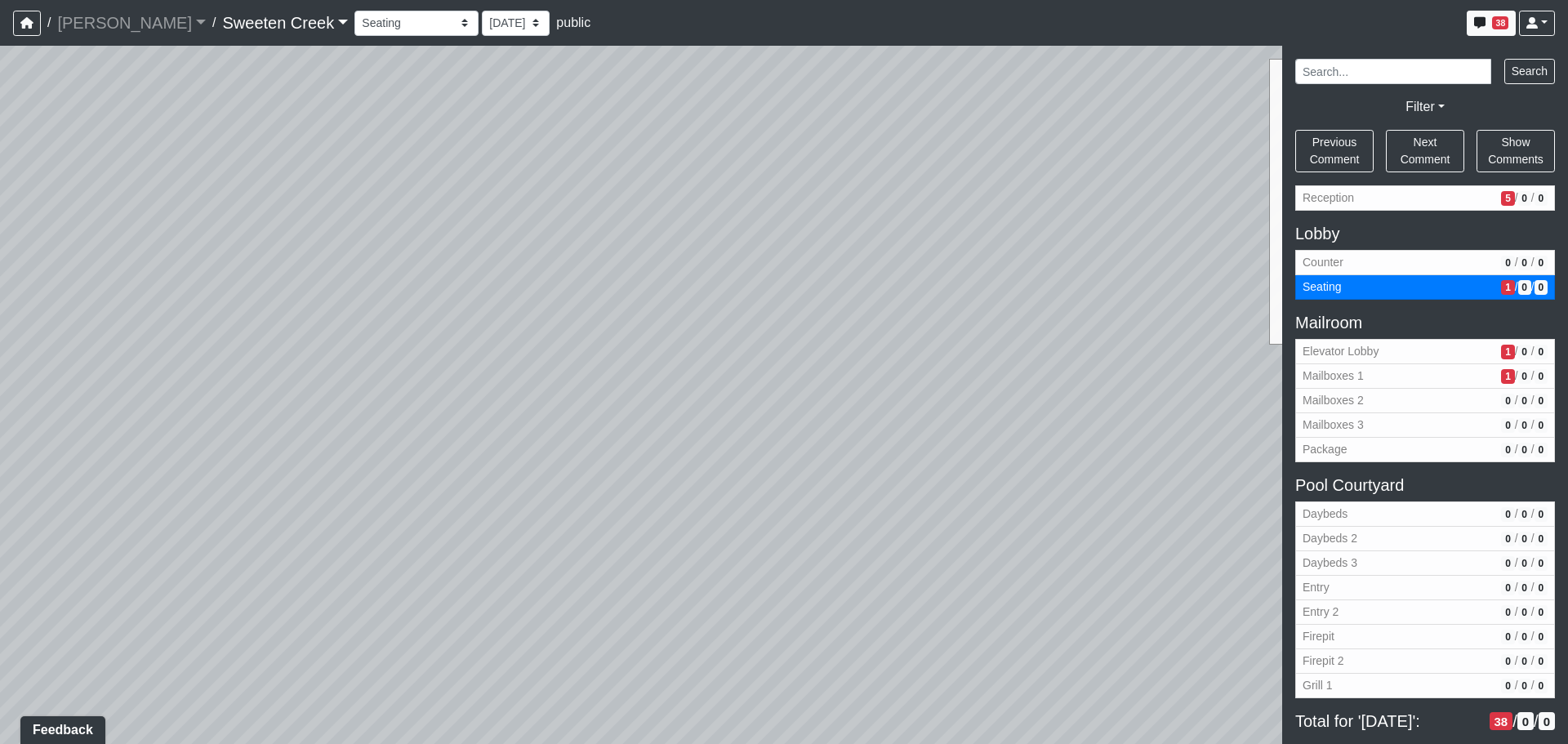
drag
click at [661, 431] on div "Loading... Office Loading... Reception Loading... Mailroom - Elevator Lobby Loa…" at bounding box center [784, 395] width 1568 height 698
click at [562, 327] on div "Loading... Office Loading... Reception Loading... Mailroom - Elevator Lobby Loa…" at bounding box center [784, 395] width 1568 height 698
click at [1447, 353] on span "Elevator Lobby" at bounding box center [1398, 351] width 192 height 17
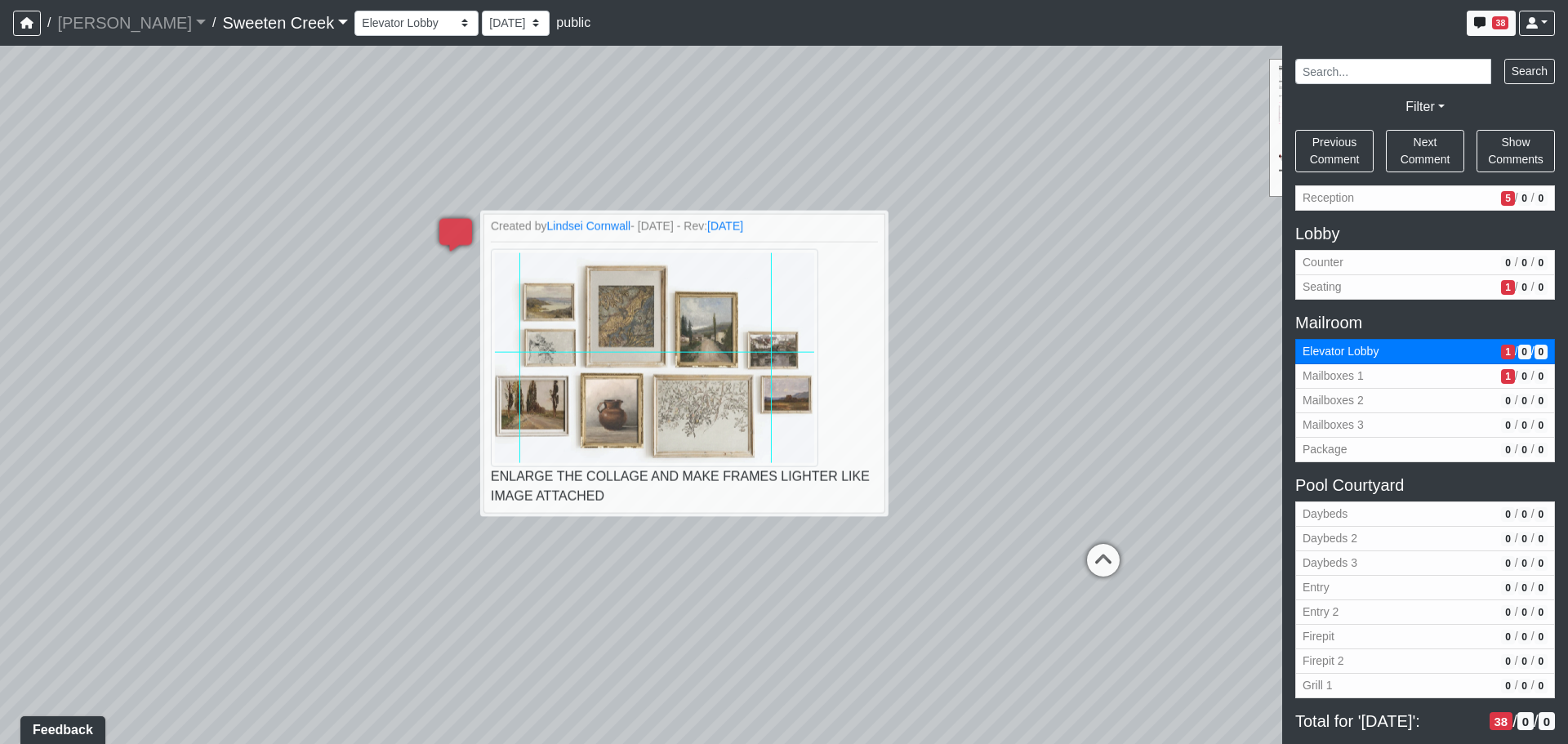
click at [1083, 575] on icon at bounding box center [1102, 568] width 49 height 49
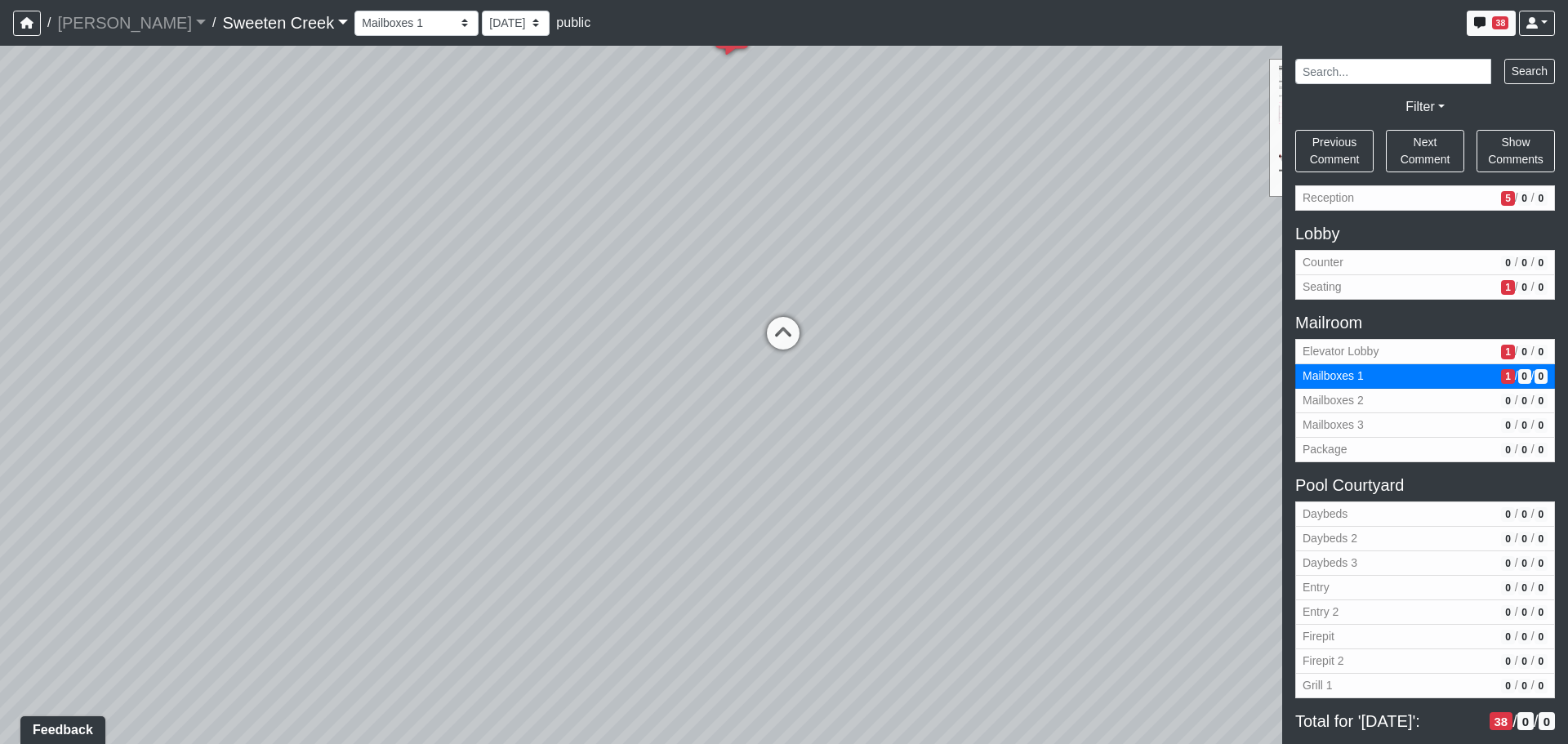
drag, startPoint x: 1110, startPoint y: 432, endPoint x: 1130, endPoint y: 427, distance: 20.6
click at [1132, 429] on div "Loading... Office Loading... Reception Loading... Mailroom - Elevator Lobby Loa…" at bounding box center [784, 395] width 1568 height 698
click at [1343, 440] on button "Package 0 / 0 / 0" at bounding box center [1424, 450] width 260 height 25
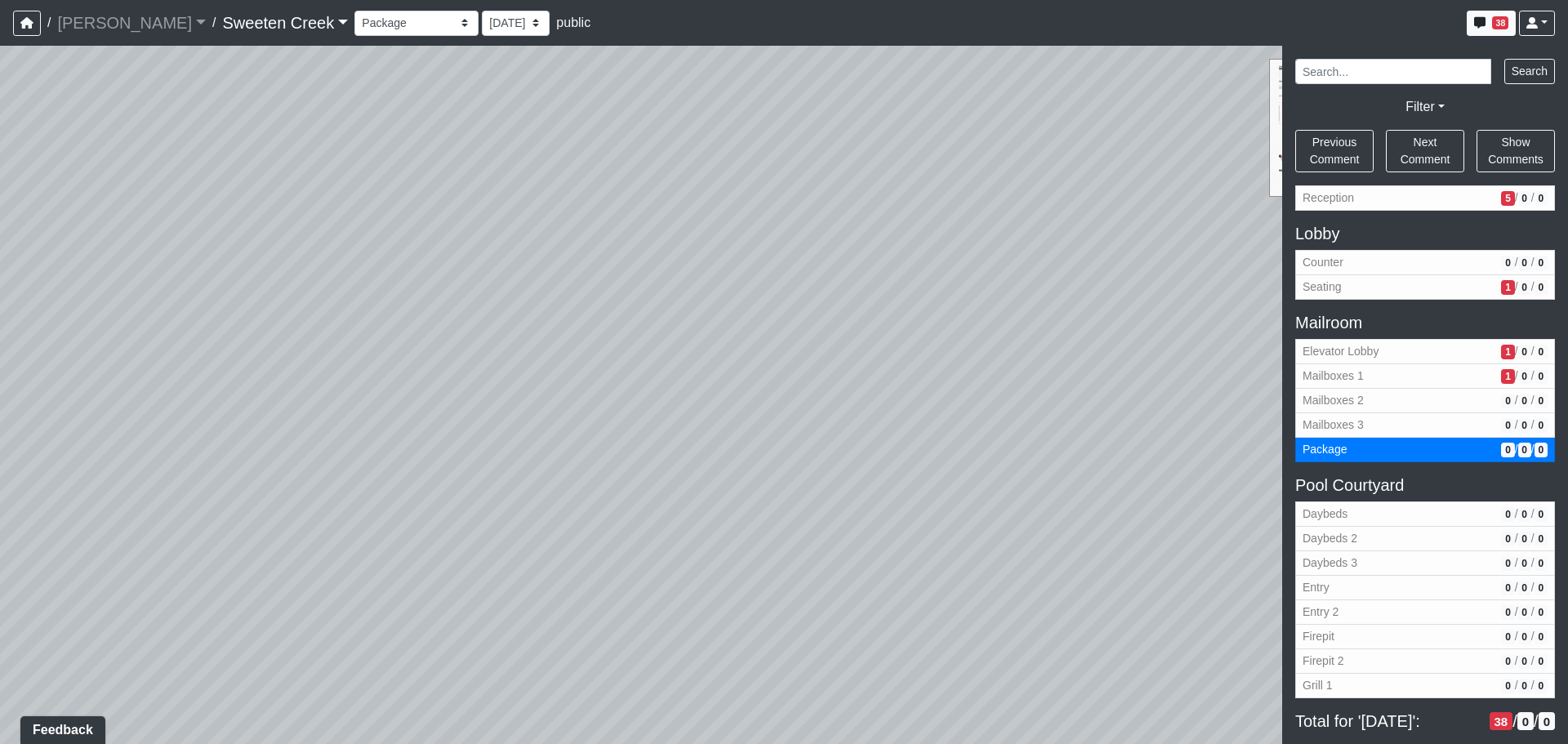
drag, startPoint x: 863, startPoint y: 407, endPoint x: 1131, endPoint y: 279, distance: 297.0
click at [1238, 232] on div "Loading... Office Loading... Reception Loading... Mailroom - Elevator Lobby Loa…" at bounding box center [784, 395] width 1568 height 698
drag, startPoint x: 1020, startPoint y: 352, endPoint x: 1042, endPoint y: 352, distance: 22.0
click at [1042, 352] on div "Loading... Office Loading... Reception Loading... Mailroom - Elevator Lobby Loa…" at bounding box center [784, 395] width 1568 height 698
drag, startPoint x: 972, startPoint y: 355, endPoint x: 669, endPoint y: 354, distance: 303.0
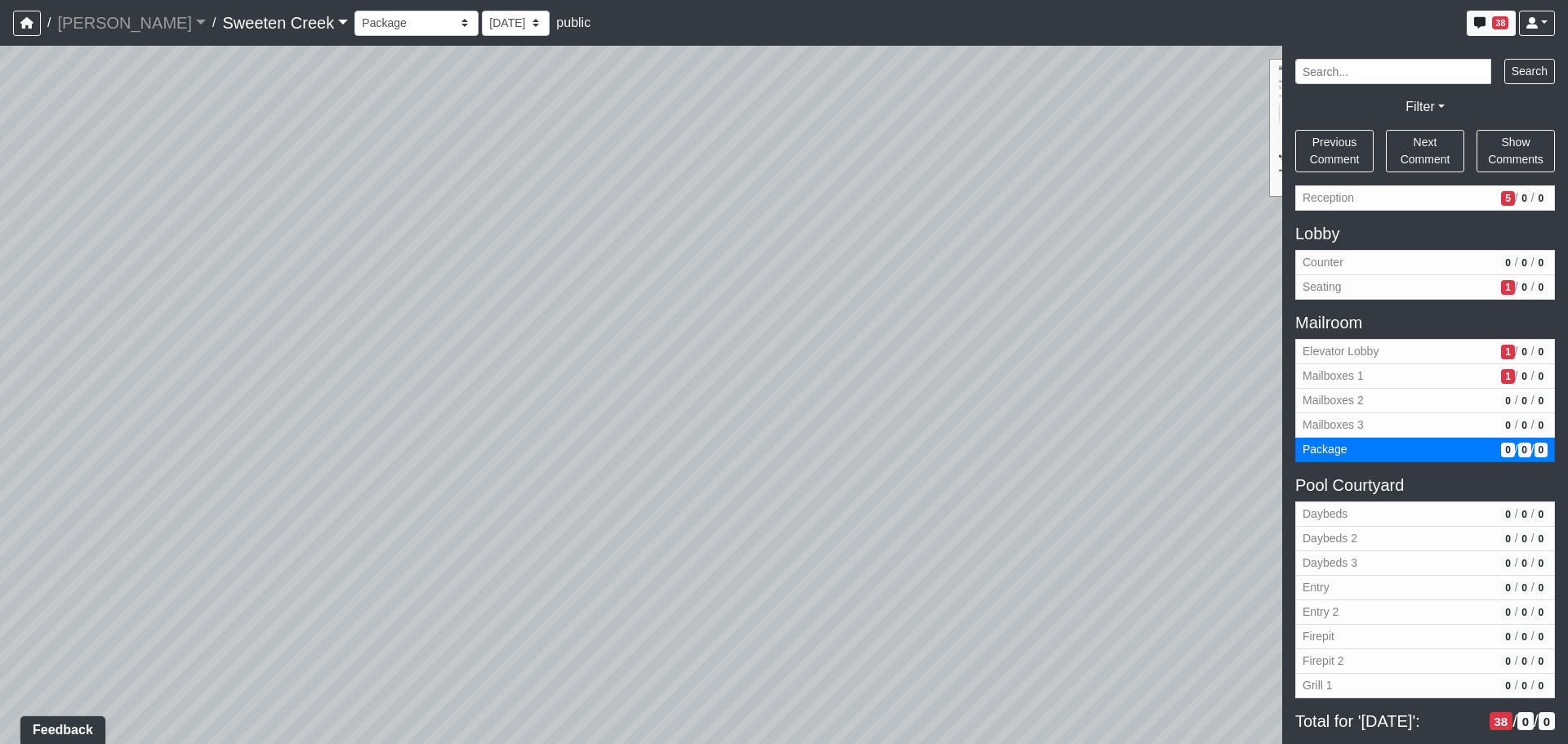
click at [664, 347] on div "Loading... Office Loading... Reception Loading... Mailroom - Elevator Lobby Loa…" at bounding box center [784, 395] width 1568 height 698
click at [430, 304] on div "Loading... Office Loading... Reception Loading... Mailroom - Elevator Lobby Loa…" at bounding box center [784, 395] width 1568 height 698
click at [446, 292] on div "Loading... Office Loading... Reception Loading... Mailroom - Elevator Lobby Loa…" at bounding box center [784, 395] width 1568 height 698
drag, startPoint x: 844, startPoint y: 338, endPoint x: 226, endPoint y: 227, distance: 627.9
click at [234, 226] on div "Loading... Office Loading... Reception Loading... Mailroom - Elevator Lobby Loa…" at bounding box center [784, 395] width 1568 height 698
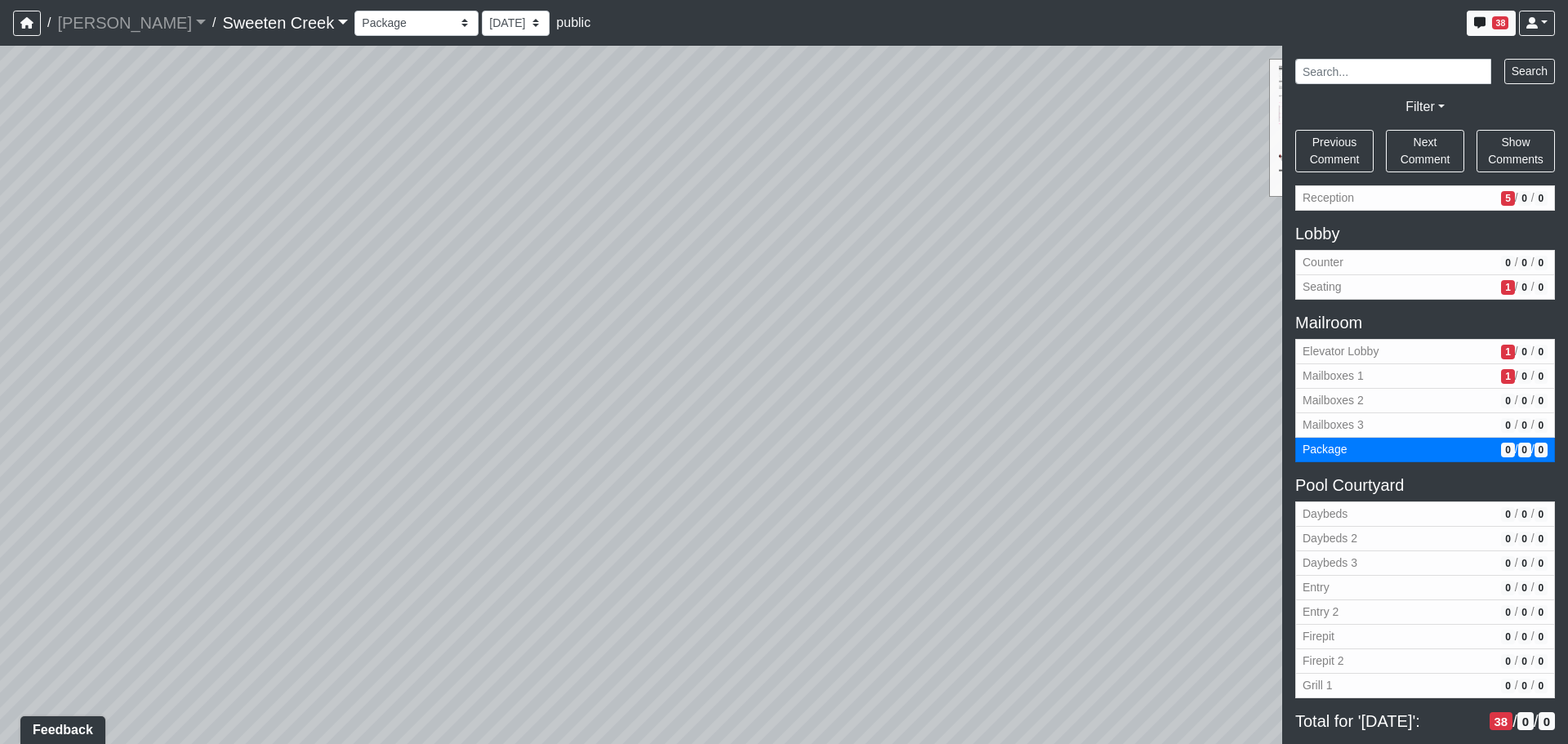
click at [511, 336] on div "Loading... Office Loading... Reception Loading... Mailroom - Elevator Lobby Loa…" at bounding box center [784, 395] width 1568 height 698
click at [1354, 355] on span "Elevator Lobby" at bounding box center [1398, 351] width 192 height 17
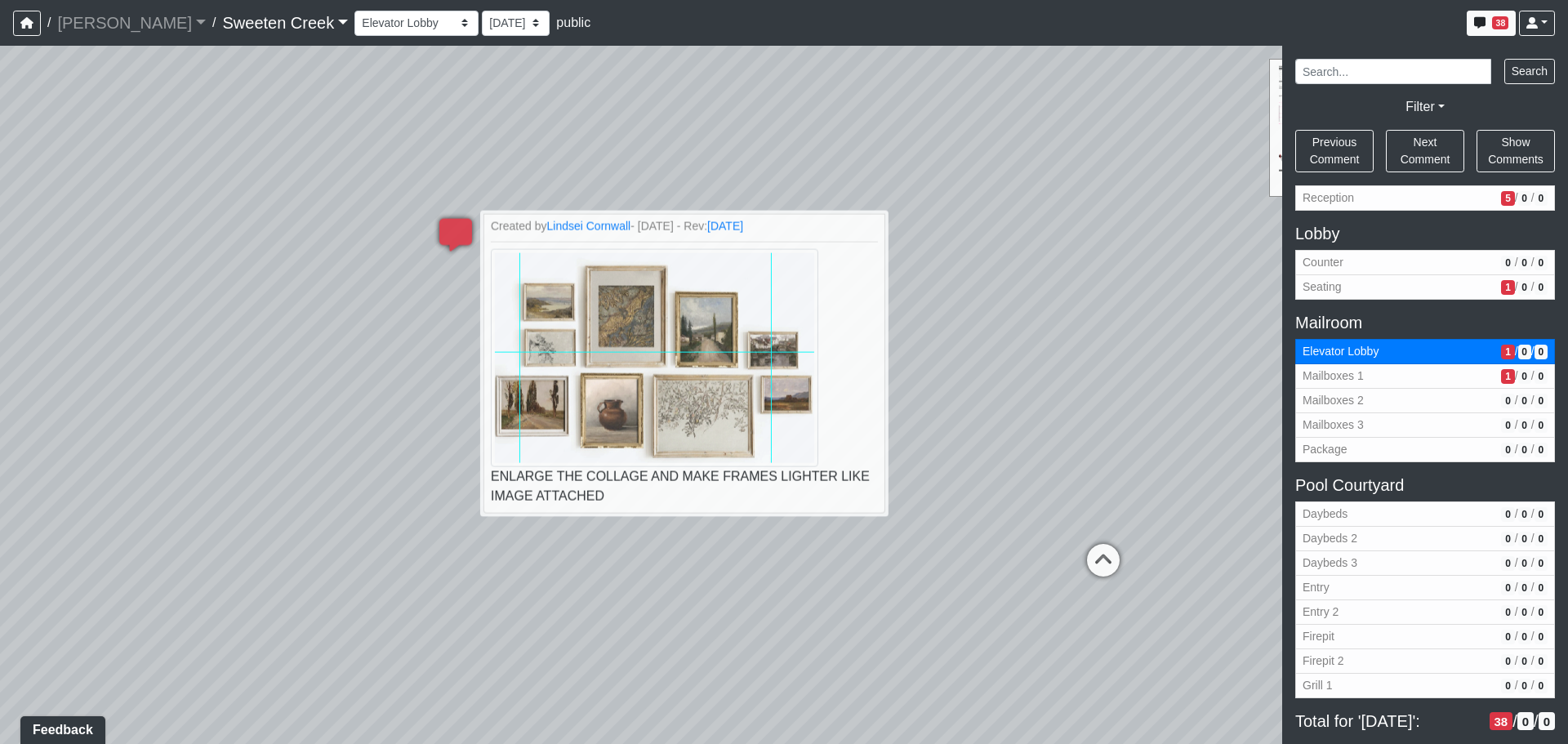
drag, startPoint x: 1048, startPoint y: 81, endPoint x: 1567, endPoint y: 86, distance: 519.0
click at [1567, 86] on div "NON-CURRENT REVISION Loading... Office Loading... Reception Loading... Mailroom…" at bounding box center [784, 395] width 1568 height 698
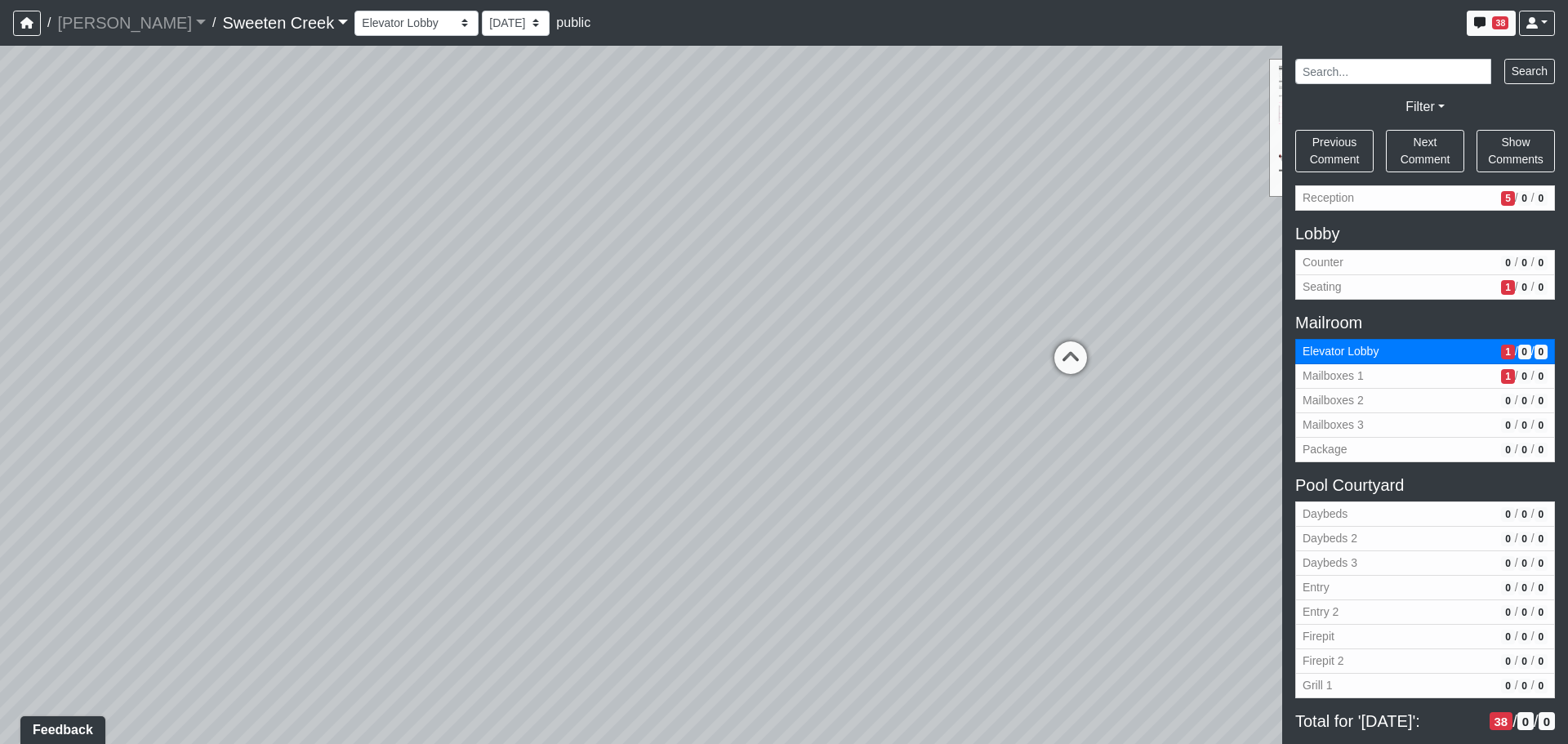
click at [828, 197] on div "Loading... Office Loading... Reception Loading... Mailroom - Elevator Lobby Loa…" at bounding box center [784, 395] width 1568 height 698
click at [1083, 356] on icon at bounding box center [1070, 365] width 49 height 49
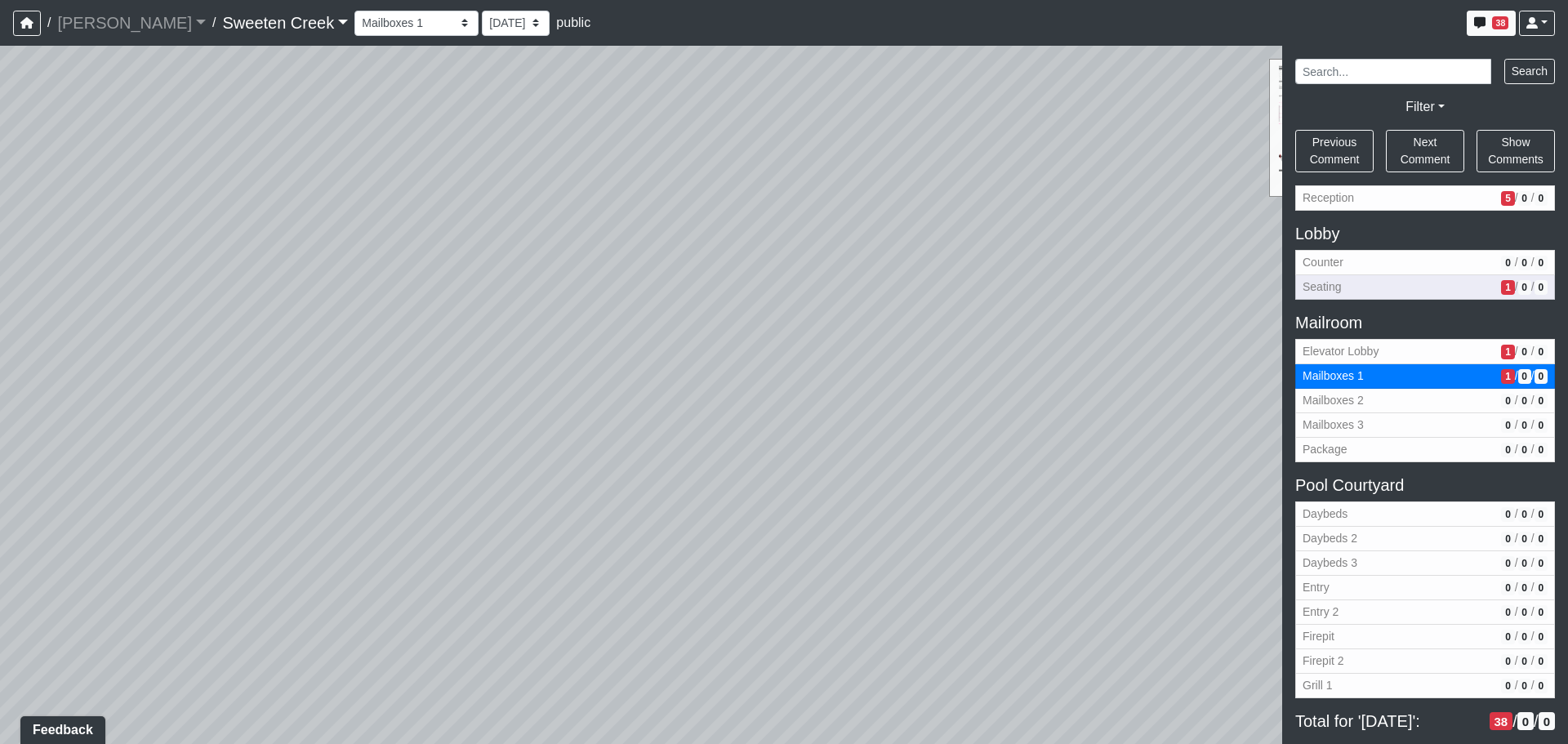
click at [1376, 268] on div "NON-CURRENT REVISION Loading... Office Loading... Reception Loading... Mailroom…" at bounding box center [784, 395] width 1568 height 698
click at [474, 299] on icon at bounding box center [495, 300] width 49 height 49
select select "fRUDptBniMvWUXcoTJNiMF"
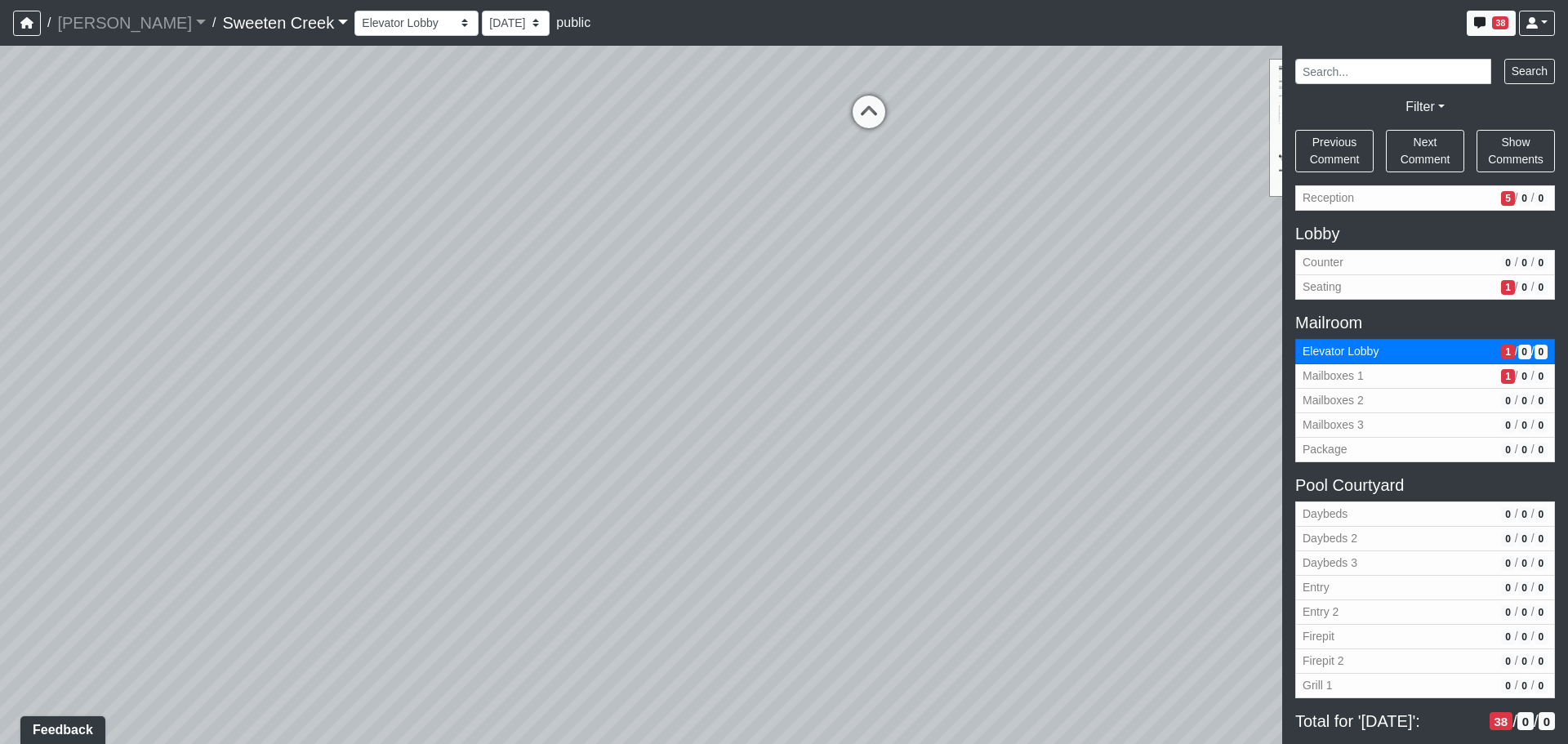
click at [457, 317] on div "Loading... Office Loading... Reception Loading... Mailroom - Elevator Lobby Loa…" at bounding box center [784, 395] width 1568 height 698
